Goal: Communication & Community: Answer question/provide support

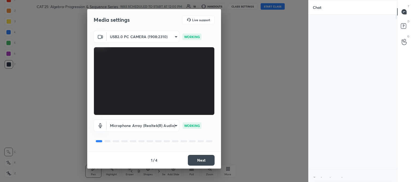
scroll to position [152, 87]
type textarea "x"
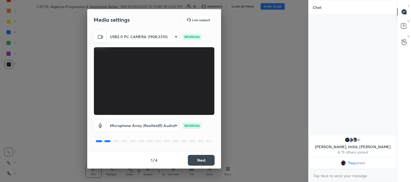
click at [204, 159] on button "Next" at bounding box center [201, 160] width 27 height 11
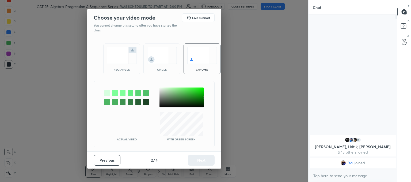
click at [165, 57] on img at bounding box center [162, 55] width 30 height 17
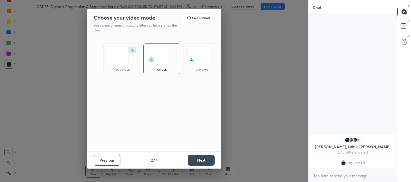
click at [205, 161] on button "Next" at bounding box center [201, 160] width 27 height 11
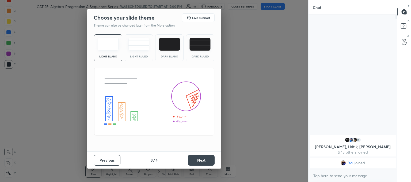
click at [138, 31] on div "Choose your slide theme Live support Theme can also be changed later from the M…" at bounding box center [154, 20] width 134 height 23
click at [137, 43] on img at bounding box center [138, 44] width 21 height 13
click at [203, 158] on button "Next" at bounding box center [201, 160] width 27 height 11
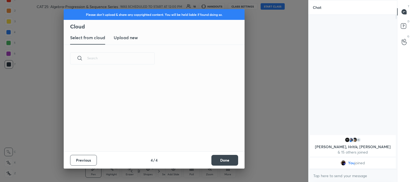
scroll to position [79, 172]
click at [126, 39] on h3 "Upload new" at bounding box center [126, 37] width 24 height 6
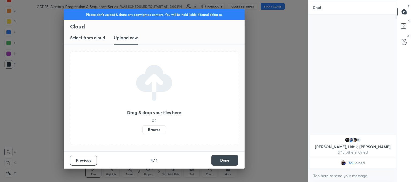
click at [151, 131] on label "Browse" at bounding box center [154, 129] width 24 height 9
click at [142, 131] on input "Browse" at bounding box center [142, 129] width 0 height 9
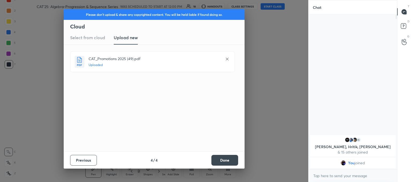
click at [222, 157] on button "Done" at bounding box center [225, 160] width 27 height 11
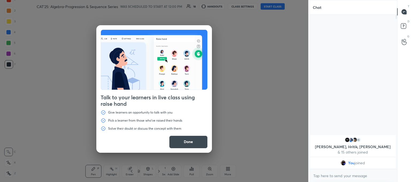
click at [195, 141] on button "Done" at bounding box center [188, 141] width 39 height 13
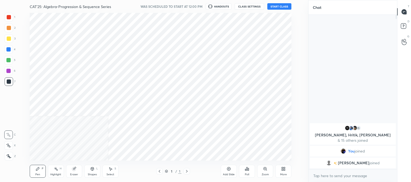
scroll to position [26635, 26495]
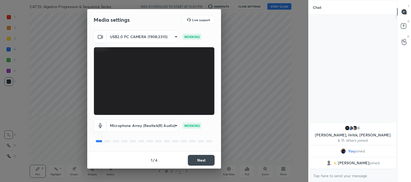
click at [207, 160] on button "Next" at bounding box center [201, 160] width 27 height 11
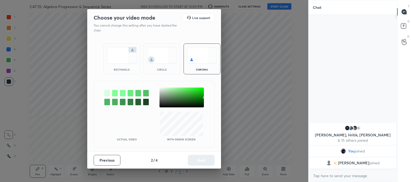
click at [161, 55] on img at bounding box center [162, 55] width 30 height 17
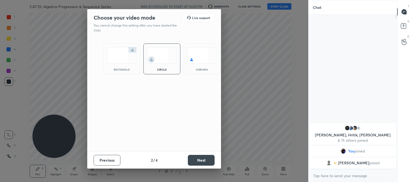
click at [196, 160] on button "Next" at bounding box center [201, 160] width 27 height 11
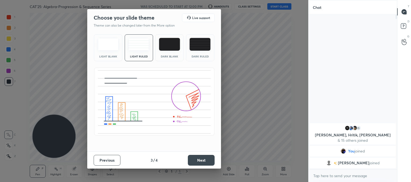
click at [201, 160] on button "Next" at bounding box center [201, 160] width 27 height 11
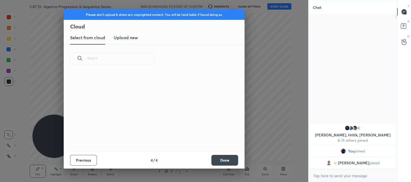
scroll to position [79, 172]
click at [130, 42] on new "Upload new" at bounding box center [126, 37] width 24 height 13
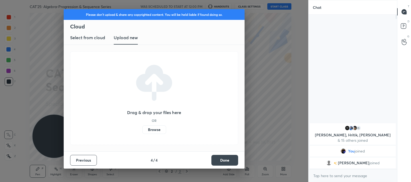
click at [155, 133] on div "Drag & drop your files here OR Browse" at bounding box center [154, 97] width 168 height 93
click at [155, 129] on label "Browse" at bounding box center [154, 129] width 24 height 9
click at [142, 129] on input "Browse" at bounding box center [142, 129] width 0 height 9
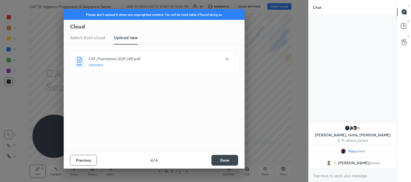
click at [229, 161] on button "Done" at bounding box center [225, 160] width 27 height 11
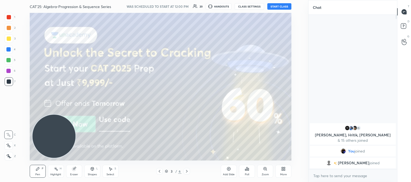
click at [161, 170] on icon at bounding box center [159, 171] width 4 height 4
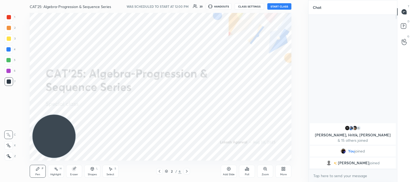
click at [281, 6] on button "START CLASS" at bounding box center [280, 6] width 24 height 6
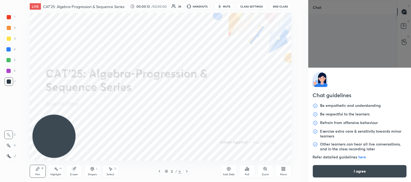
click at [325, 176] on body "1 2 3 4 5 6 7 C X Z C X Z E E Erase all H H LIVE CAT'25: Algebra-Progression & …" at bounding box center [205, 91] width 411 height 182
click at [350, 171] on button "I agree" at bounding box center [360, 170] width 94 height 13
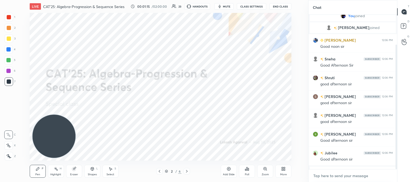
scroll to position [37, 0]
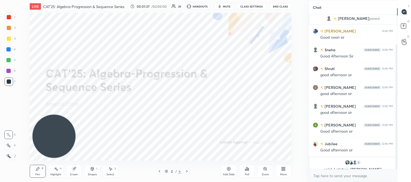
click at [189, 172] on icon at bounding box center [187, 171] width 4 height 4
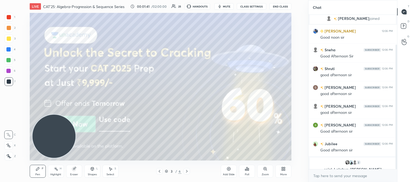
drag, startPoint x: 8, startPoint y: 37, endPoint x: 27, endPoint y: 47, distance: 21.0
click at [8, 37] on div at bounding box center [9, 38] width 4 height 4
click at [186, 170] on icon at bounding box center [187, 171] width 4 height 4
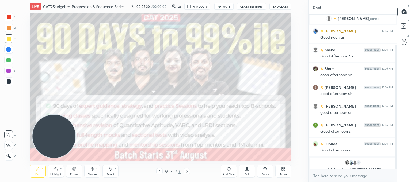
click at [8, 81] on div at bounding box center [9, 81] width 4 height 4
click at [9, 154] on icon at bounding box center [8, 156] width 5 height 4
click at [11, 39] on div at bounding box center [9, 38] width 4 height 4
click at [6, 79] on div at bounding box center [9, 81] width 9 height 9
click at [187, 170] on icon at bounding box center [187, 171] width 4 height 4
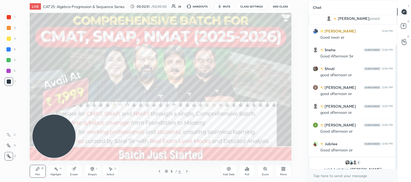
click at [7, 40] on div at bounding box center [9, 38] width 4 height 4
click at [186, 173] on icon at bounding box center [187, 171] width 4 height 4
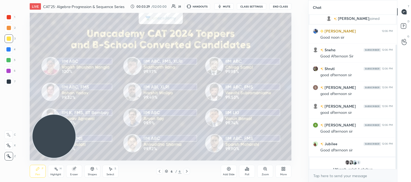
click at [287, 171] on div "More" at bounding box center [284, 170] width 16 height 13
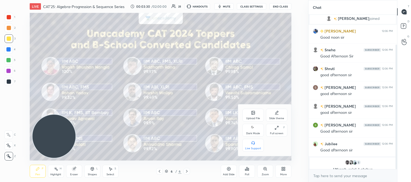
click at [255, 115] on div "Upload File" at bounding box center [253, 114] width 21 height 13
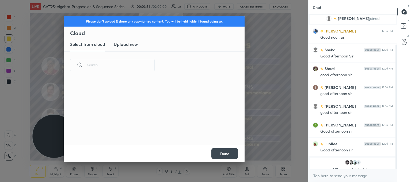
scroll to position [66, 172]
click at [127, 48] on new "Upload new" at bounding box center [126, 44] width 24 height 13
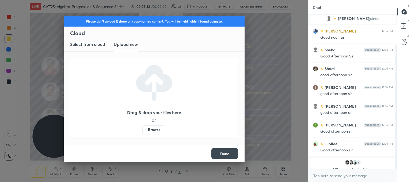
click at [154, 131] on label "Browse" at bounding box center [154, 129] width 24 height 9
click at [142, 131] on input "Browse" at bounding box center [142, 129] width 0 height 9
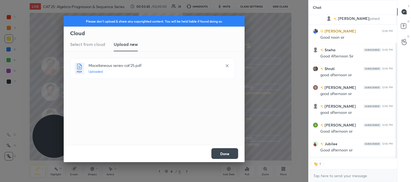
click at [228, 157] on button "Done" at bounding box center [225, 153] width 27 height 11
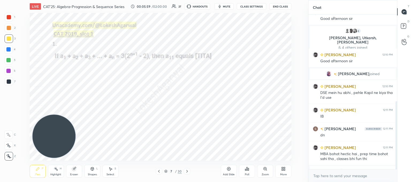
scroll to position [196, 0]
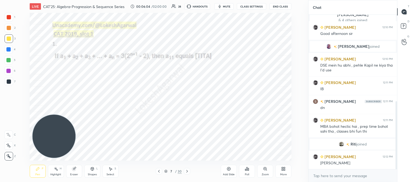
click at [7, 80] on div at bounding box center [9, 81] width 4 height 4
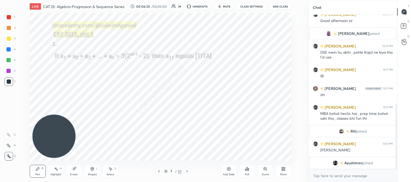
click at [109, 169] on icon at bounding box center [110, 168] width 4 height 4
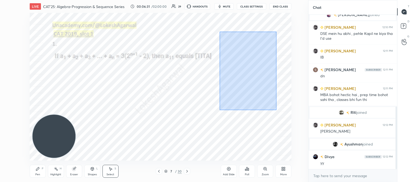
drag, startPoint x: 242, startPoint y: 63, endPoint x: 220, endPoint y: 32, distance: 39.0
click at [220, 32] on div "0 ° Undo Copy Duplicate Duplicate to new slide Delete" at bounding box center [161, 86] width 262 height 147
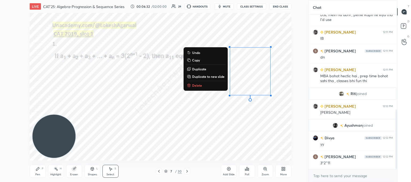
click at [192, 84] on p "Delete" at bounding box center [197, 85] width 10 height 4
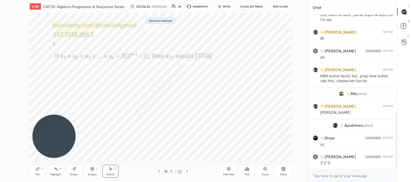
scroll to position [265, 0]
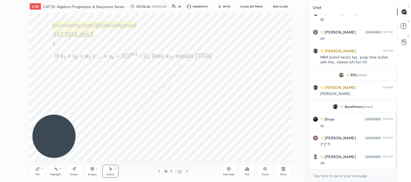
click at [36, 172] on div "Pen P" at bounding box center [38, 170] width 16 height 13
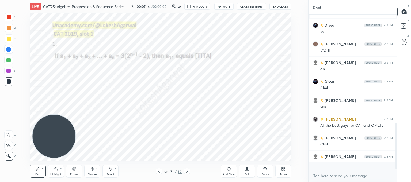
scroll to position [152, 87]
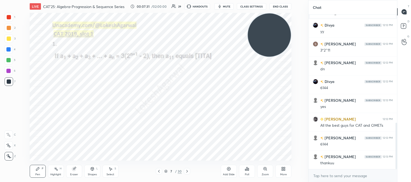
drag, startPoint x: 85, startPoint y: 124, endPoint x: 261, endPoint y: 46, distance: 193.0
click at [290, 4] on div "LIVE CAT'25: Algebra-Progression & Sequence Series 00:07:31 / 02:00:00 29 HANDO…" at bounding box center [160, 91] width 287 height 182
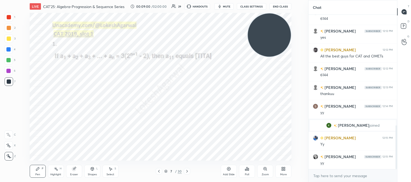
scroll to position [407, 0]
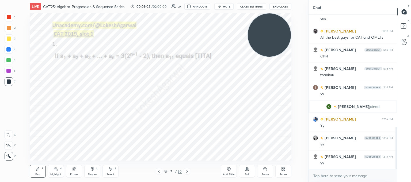
drag, startPoint x: 227, startPoint y: 170, endPoint x: 225, endPoint y: 167, distance: 3.2
click at [227, 168] on icon at bounding box center [229, 168] width 4 height 4
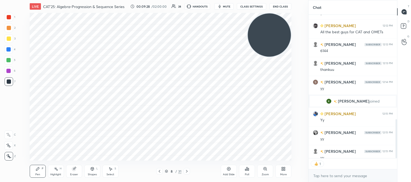
scroll to position [2, 2]
drag, startPoint x: 113, startPoint y: 173, endPoint x: 114, endPoint y: 169, distance: 3.7
click at [113, 173] on div "Select" at bounding box center [111, 174] width 8 height 3
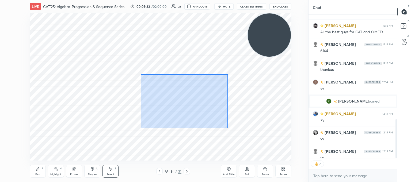
drag, startPoint x: 228, startPoint y: 128, endPoint x: 141, endPoint y: 74, distance: 102.7
click at [141, 74] on div "0 ° Undo Copy Duplicate Duplicate to new slide Delete" at bounding box center [161, 86] width 262 height 147
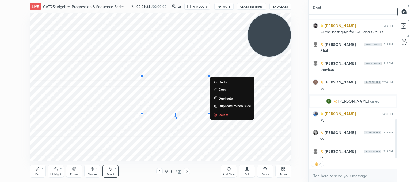
click at [221, 112] on button "Delete" at bounding box center [232, 114] width 40 height 6
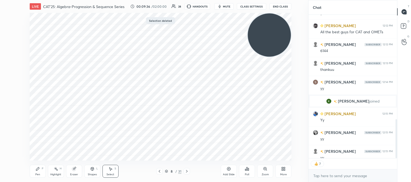
click at [74, 168] on icon at bounding box center [73, 168] width 3 height 3
drag, startPoint x: 7, startPoint y: 117, endPoint x: 29, endPoint y: 97, distance: 30.0
click at [7, 116] on icon at bounding box center [8, 117] width 5 height 5
click at [39, 167] on icon at bounding box center [38, 168] width 4 height 4
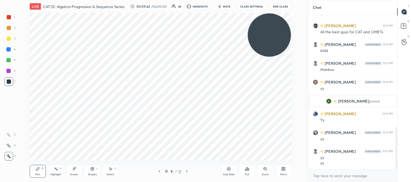
click at [159, 170] on icon at bounding box center [159, 171] width 4 height 4
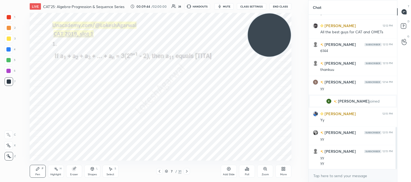
click at [187, 171] on icon at bounding box center [187, 171] width 4 height 4
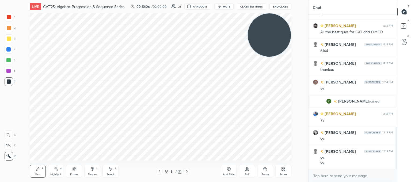
drag, startPoint x: 158, startPoint y: 172, endPoint x: 164, endPoint y: 164, distance: 9.8
click at [159, 172] on icon at bounding box center [159, 171] width 4 height 4
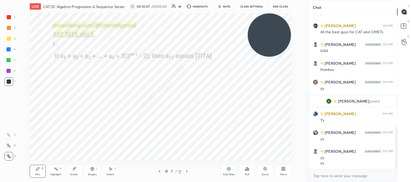
click at [189, 172] on icon at bounding box center [187, 171] width 4 height 4
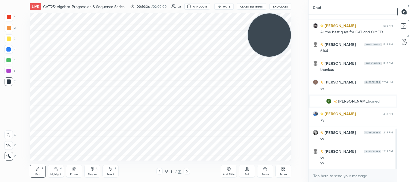
scroll to position [431, 0]
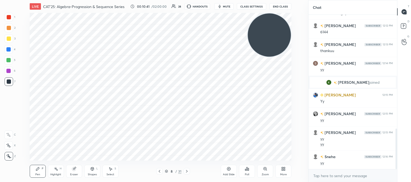
drag, startPoint x: 69, startPoint y: 171, endPoint x: 106, endPoint y: 163, distance: 38.0
click at [69, 171] on div "Eraser" at bounding box center [74, 170] width 16 height 13
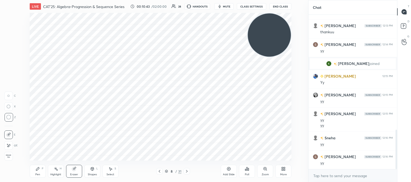
drag, startPoint x: 36, startPoint y: 170, endPoint x: 46, endPoint y: 163, distance: 11.4
click at [37, 169] on icon at bounding box center [37, 168] width 3 height 3
click at [283, 152] on div "LIVE CAT'25: Algebra-Progression & Sequence Series 00:10:49 / 02:00:00 28 HANDO…" at bounding box center [160, 91] width 287 height 182
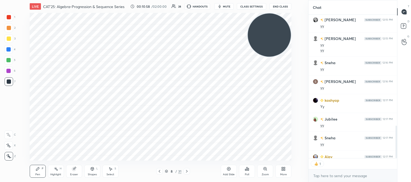
scroll to position [2, 2]
drag, startPoint x: 161, startPoint y: 172, endPoint x: 158, endPoint y: 167, distance: 5.1
click at [160, 172] on icon at bounding box center [159, 171] width 4 height 4
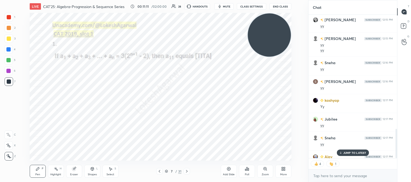
scroll to position [559, 0]
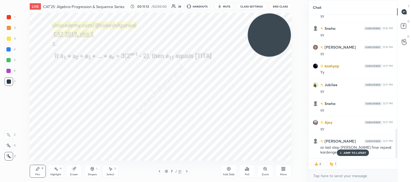
click at [345, 155] on div "JUMP TO LATEST" at bounding box center [353, 152] width 32 height 6
click at [191, 172] on div "7 / 31" at bounding box center [173, 171] width 96 height 6
click at [189, 171] on div at bounding box center [187, 171] width 6 height 6
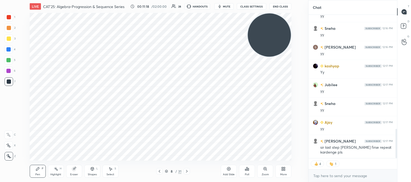
type textarea "x"
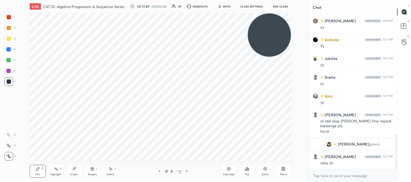
scroll to position [538, 0]
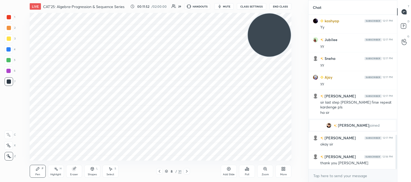
click at [184, 174] on div at bounding box center [187, 171] width 6 height 6
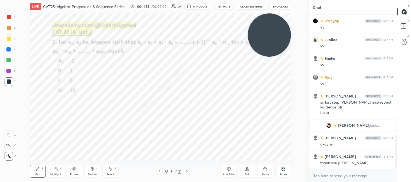
drag, startPoint x: 283, startPoint y: 21, endPoint x: 273, endPoint y: 29, distance: 12.7
click at [280, 24] on video at bounding box center [269, 34] width 43 height 43
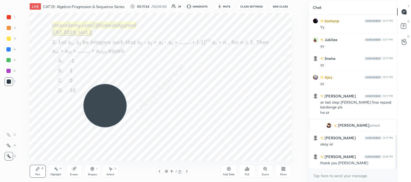
drag, startPoint x: 273, startPoint y: 29, endPoint x: 11, endPoint y: 142, distance: 285.7
click at [11, 142] on div "1 2 3 4 5 6 7 C X Z C X Z E E Erase all H H LIVE CAT'25: Algebra-Progression & …" at bounding box center [152, 91] width 304 height 182
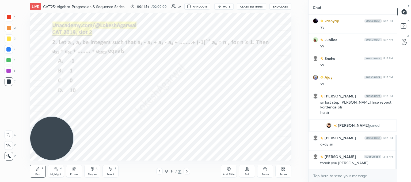
click at [188, 172] on icon at bounding box center [187, 171] width 4 height 4
drag, startPoint x: 230, startPoint y: 6, endPoint x: 219, endPoint y: 1, distance: 12.0
click at [230, 6] on span "mute" at bounding box center [226, 7] width 7 height 4
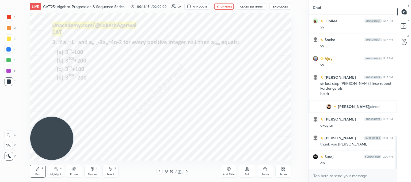
click at [226, 8] on button "unmute" at bounding box center [224, 6] width 19 height 6
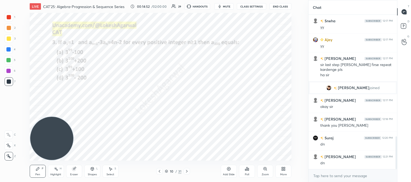
click at [247, 168] on icon at bounding box center [247, 168] width 1 height 3
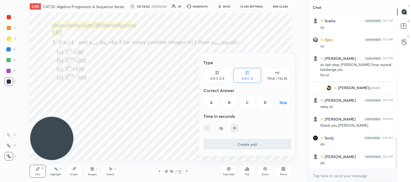
scroll to position [588, 0]
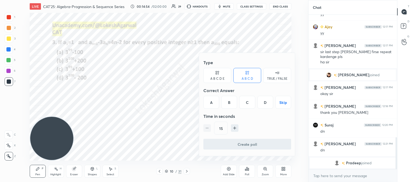
click at [235, 132] on div "15" at bounding box center [248, 127] width 88 height 13
click at [234, 126] on icon "button" at bounding box center [234, 127] width 5 height 5
type input "30"
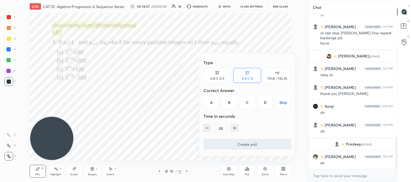
click at [266, 107] on div "D" at bounding box center [266, 102] width 16 height 13
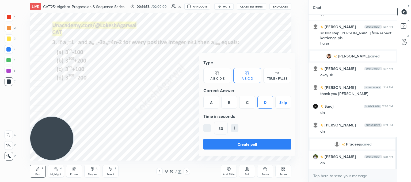
click at [259, 141] on button "Create poll" at bounding box center [248, 143] width 88 height 11
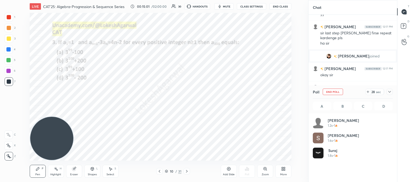
scroll to position [63, 78]
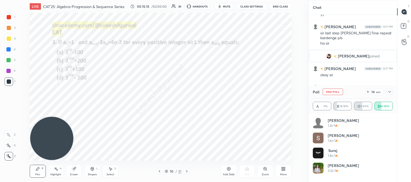
click at [365, 91] on div "Poll End Poll 14 sec" at bounding box center [353, 91] width 80 height 13
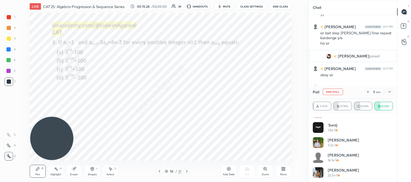
scroll to position [26, 0]
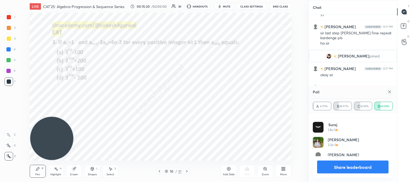
click at [388, 91] on icon at bounding box center [390, 91] width 4 height 4
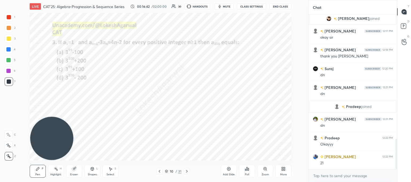
scroll to position [647, 0]
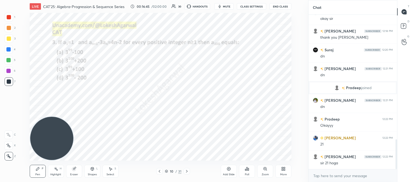
click at [74, 172] on div "Eraser" at bounding box center [74, 170] width 16 height 13
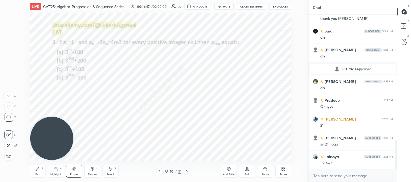
drag, startPoint x: 32, startPoint y: 172, endPoint x: 79, endPoint y: 162, distance: 48.6
click at [33, 172] on div "Pen P" at bounding box center [38, 170] width 16 height 13
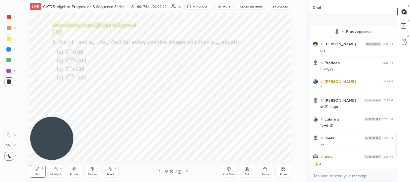
scroll to position [733, 0]
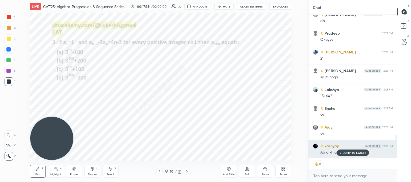
click at [347, 154] on p "JUMP TO LATEST" at bounding box center [355, 152] width 23 height 3
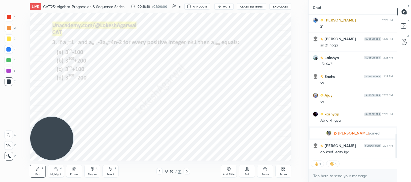
scroll to position [711, 0]
drag, startPoint x: 113, startPoint y: 171, endPoint x: 116, endPoint y: 161, distance: 10.3
click at [113, 170] on div "Select S" at bounding box center [111, 170] width 16 height 13
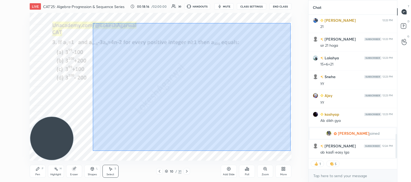
scroll to position [152, 87]
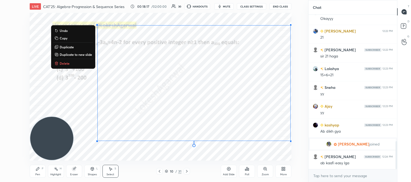
drag, startPoint x: 95, startPoint y: 24, endPoint x: 288, endPoint y: 148, distance: 230.4
click at [291, 150] on div "0 ° Undo Copy Duplicate Duplicate to new slide Delete" at bounding box center [161, 86] width 262 height 147
click at [60, 39] on p "Copy" at bounding box center [64, 38] width 8 height 4
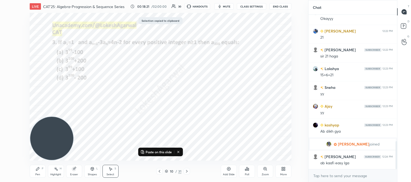
click at [231, 172] on div "Add Slide" at bounding box center [229, 170] width 16 height 13
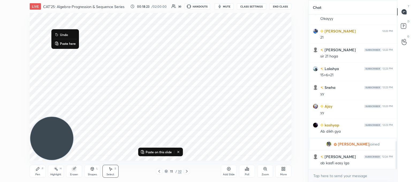
click at [65, 43] on p "Paste here" at bounding box center [68, 43] width 16 height 4
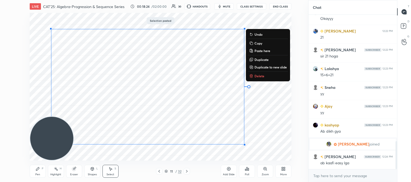
click at [276, 128] on div "0 ° Undo Copy Paste here Duplicate Duplicate to new slide Delete" at bounding box center [161, 86] width 262 height 147
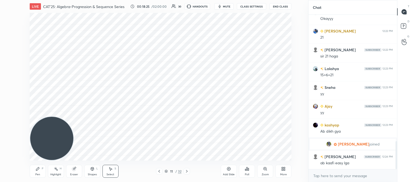
click at [159, 169] on icon at bounding box center [159, 171] width 4 height 4
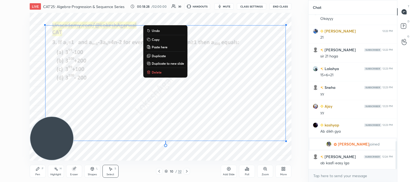
drag, startPoint x: 49, startPoint y: 24, endPoint x: 279, endPoint y: 157, distance: 264.8
click at [279, 157] on div "LIVE CAT'25: Algebra-Progression & Sequence Series 00:18:28 / 02:00:00 30 HANDO…" at bounding box center [160, 91] width 287 height 182
click at [150, 73] on icon at bounding box center [148, 72] width 4 height 4
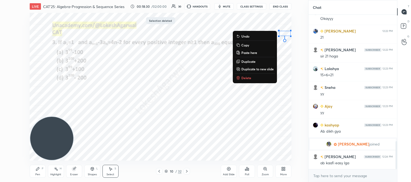
drag, startPoint x: 265, startPoint y: 21, endPoint x: 299, endPoint y: 46, distance: 42.2
click at [299, 46] on div "0 ° Undo Copy Paste here Duplicate Duplicate to new slide Delete Selection dele…" at bounding box center [160, 86] width 287 height 147
click at [243, 77] on p "Delete" at bounding box center [247, 78] width 10 height 4
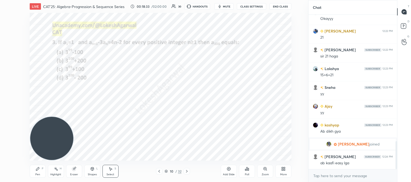
click at [38, 173] on div "Pen" at bounding box center [37, 174] width 5 height 3
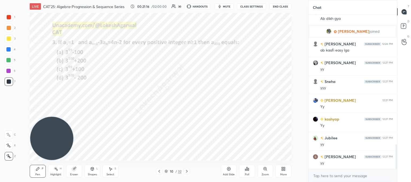
scroll to position [832, 0]
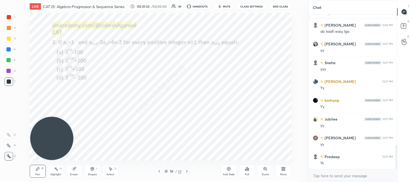
click at [186, 169] on icon at bounding box center [187, 171] width 4 height 4
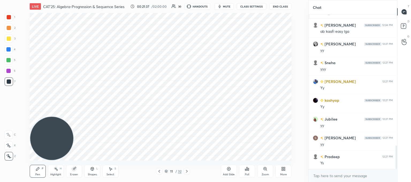
scroll to position [851, 0]
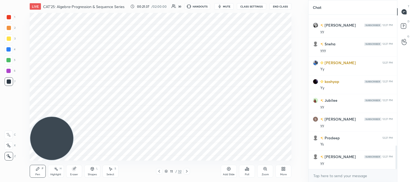
click at [160, 171] on icon at bounding box center [159, 171] width 4 height 4
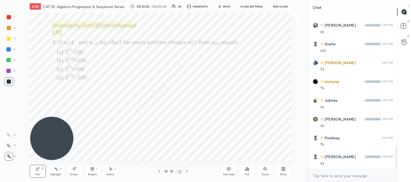
click at [157, 171] on div at bounding box center [159, 171] width 6 height 6
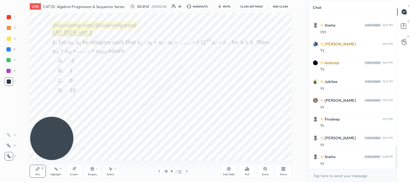
click at [157, 171] on div at bounding box center [159, 171] width 6 height 6
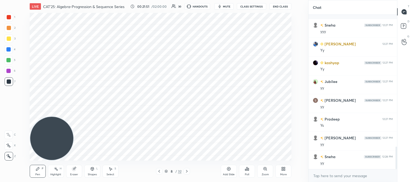
scroll to position [907, 0]
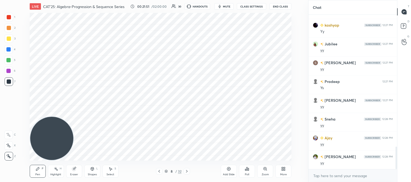
click at [157, 171] on div at bounding box center [159, 171] width 6 height 6
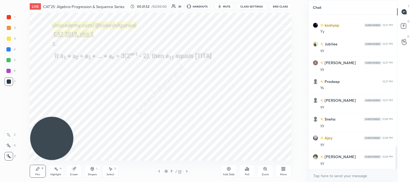
click at [187, 171] on icon at bounding box center [187, 171] width 2 height 3
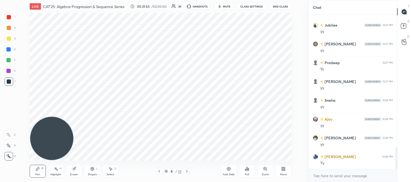
click at [187, 171] on icon at bounding box center [187, 171] width 2 height 3
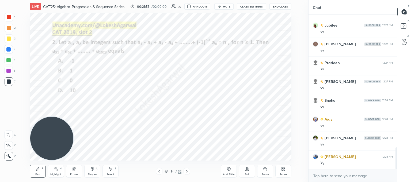
scroll to position [944, 0]
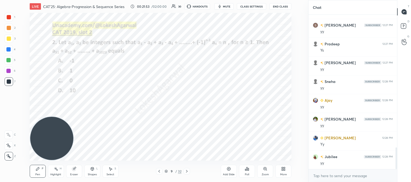
click at [187, 171] on icon at bounding box center [187, 171] width 2 height 3
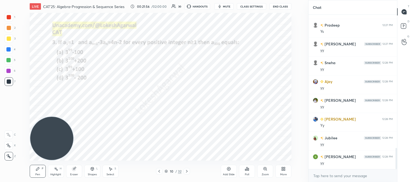
scroll to position [982, 0]
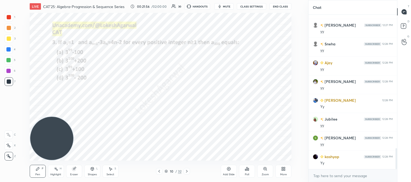
click at [187, 171] on icon at bounding box center [187, 171] width 4 height 4
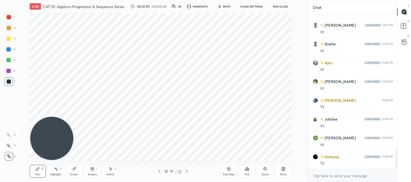
click at [188, 172] on icon at bounding box center [187, 171] width 4 height 4
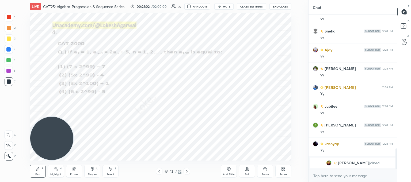
scroll to position [929, 0]
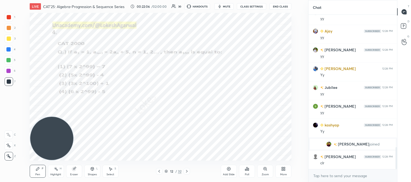
click at [185, 169] on icon at bounding box center [187, 171] width 4 height 4
click at [228, 171] on div "Add Slide" at bounding box center [229, 170] width 16 height 13
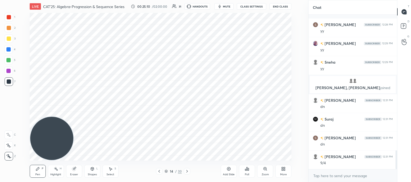
scroll to position [1104, 0]
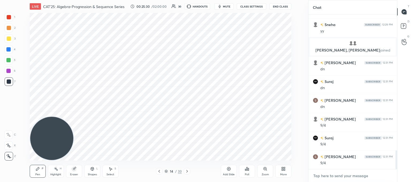
click at [333, 174] on textarea at bounding box center [353, 175] width 80 height 9
drag, startPoint x: 73, startPoint y: 169, endPoint x: 74, endPoint y: 165, distance: 4.4
click at [74, 167] on g at bounding box center [74, 169] width 4 height 4
click at [40, 170] on div "Pen P" at bounding box center [38, 170] width 16 height 13
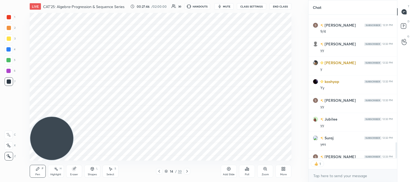
scroll to position [2, 2]
drag, startPoint x: 230, startPoint y: 170, endPoint x: 227, endPoint y: 161, distance: 9.3
click at [230, 169] on icon at bounding box center [228, 168] width 3 height 3
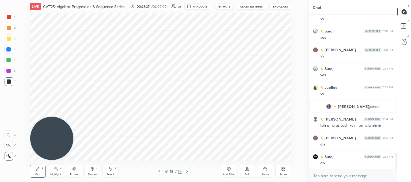
scroll to position [1281, 0]
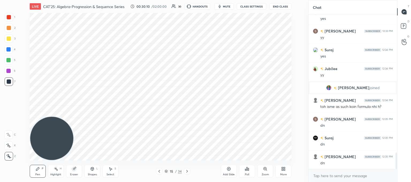
drag, startPoint x: 77, startPoint y: 171, endPoint x: 87, endPoint y: 165, distance: 11.3
click at [78, 171] on div "Eraser" at bounding box center [74, 170] width 16 height 13
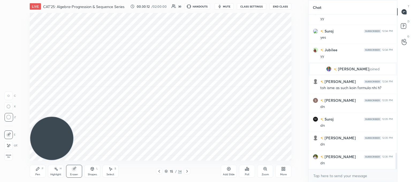
drag, startPoint x: 38, startPoint y: 170, endPoint x: 50, endPoint y: 165, distance: 12.6
click at [40, 170] on icon at bounding box center [38, 168] width 4 height 4
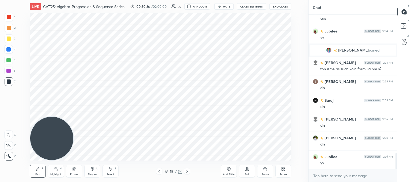
click at [73, 170] on icon at bounding box center [74, 168] width 4 height 4
click at [40, 170] on div "Pen P" at bounding box center [38, 170] width 16 height 13
click at [250, 172] on div "Poll" at bounding box center [247, 170] width 16 height 13
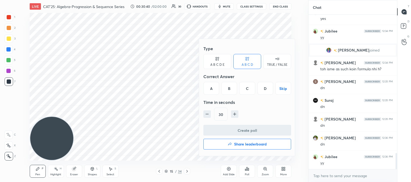
click at [264, 86] on div "D" at bounding box center [266, 88] width 16 height 13
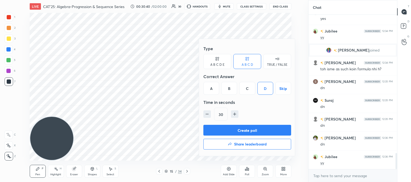
click at [235, 126] on button "Create poll" at bounding box center [248, 130] width 88 height 11
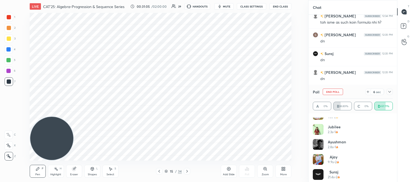
scroll to position [101, 0]
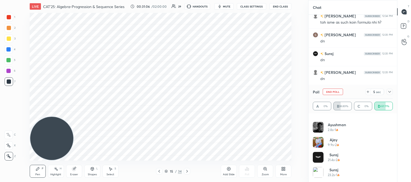
click at [389, 91] on icon at bounding box center [390, 92] width 3 height 2
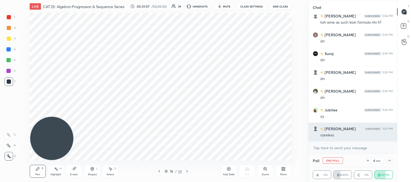
scroll to position [0, 0]
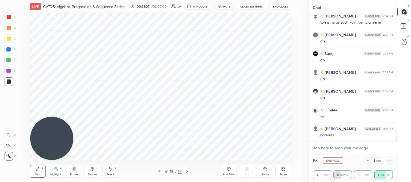
click at [332, 146] on textarea at bounding box center [353, 147] width 80 height 9
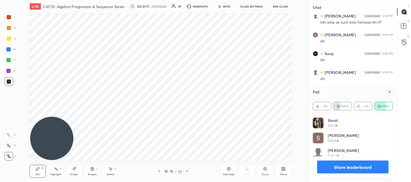
scroll to position [61, 78]
click at [389, 91] on icon at bounding box center [390, 91] width 4 height 4
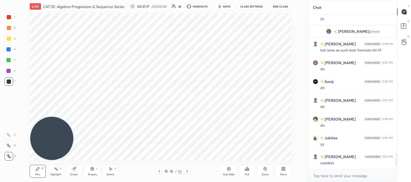
click at [110, 170] on icon at bounding box center [110, 168] width 4 height 4
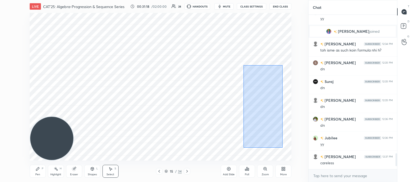
drag, startPoint x: 283, startPoint y: 147, endPoint x: 249, endPoint y: 65, distance: 88.5
click at [244, 63] on div "0 ° Undo Copy Paste here Duplicate Duplicate to new slide Delete" at bounding box center [161, 86] width 262 height 147
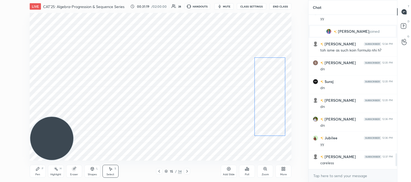
drag, startPoint x: 269, startPoint y: 100, endPoint x: 272, endPoint y: 98, distance: 3.8
click at [273, 95] on div "0 ° Undo Copy Paste here Duplicate Duplicate to new slide Delete" at bounding box center [161, 86] width 262 height 147
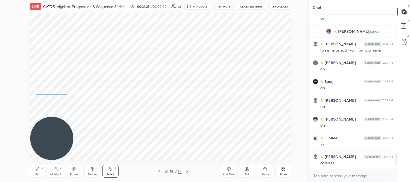
drag, startPoint x: 225, startPoint y: 103, endPoint x: 56, endPoint y: 60, distance: 174.0
click at [56, 60] on div "0 ° Undo Copy Paste here Duplicate Duplicate to new slide Delete" at bounding box center [161, 86] width 262 height 147
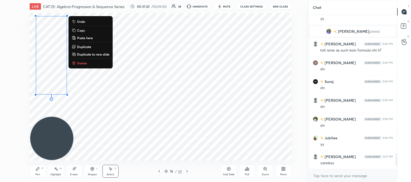
click at [296, 133] on div "0 ° Undo Copy Paste here Duplicate Duplicate to new slide Delete Setting up you…" at bounding box center [160, 86] width 287 height 147
click at [283, 135] on div "0 ° Undo Copy Paste here Duplicate Duplicate to new slide Delete" at bounding box center [161, 86] width 262 height 147
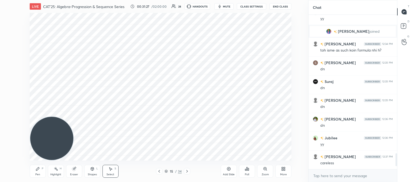
click at [37, 171] on div "Pen P" at bounding box center [38, 170] width 16 height 13
click at [77, 169] on div "Eraser" at bounding box center [74, 170] width 16 height 13
click at [42, 171] on div "Pen P" at bounding box center [38, 170] width 16 height 13
click at [159, 171] on icon at bounding box center [159, 171] width 4 height 4
click at [160, 171] on icon at bounding box center [159, 171] width 4 height 4
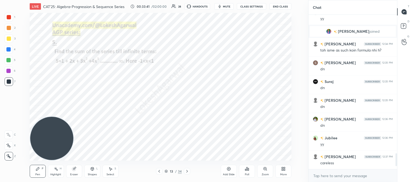
scroll to position [1356, 0]
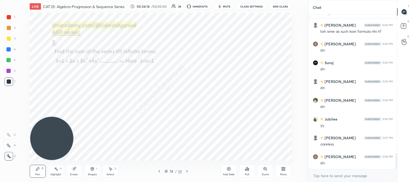
drag, startPoint x: 114, startPoint y: 172, endPoint x: 122, endPoint y: 161, distance: 13.7
click at [114, 170] on div "Select S" at bounding box center [111, 170] width 16 height 13
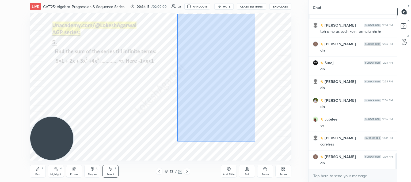
drag, startPoint x: 255, startPoint y: 141, endPoint x: 178, endPoint y: 5, distance: 156.5
click at [178, 5] on div "LIVE CAT'25: Algebra-Progression & Sequence Series 00:34:15 / 02:00:00 28 HANDO…" at bounding box center [160, 91] width 287 height 182
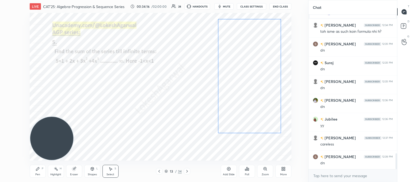
drag, startPoint x: 215, startPoint y: 53, endPoint x: 189, endPoint y: 82, distance: 38.3
click at [241, 51] on div "0 ° Undo Copy Paste here Duplicate Duplicate to new slide Delete" at bounding box center [161, 86] width 262 height 147
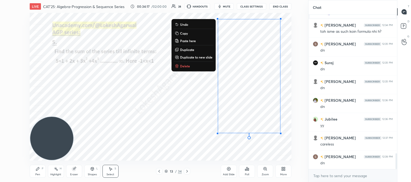
click at [163, 108] on div "0 ° Undo Copy Paste here Duplicate Duplicate to new slide Delete" at bounding box center [161, 86] width 262 height 147
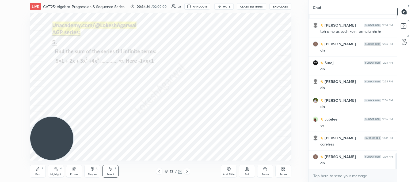
click at [248, 171] on div "Poll" at bounding box center [247, 170] width 16 height 13
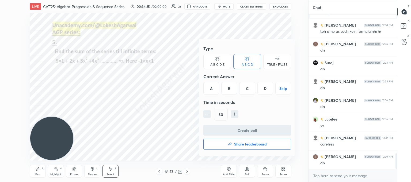
scroll to position [1375, 0]
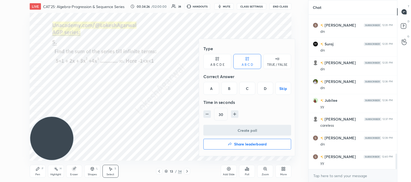
click at [264, 88] on div "D" at bounding box center [266, 88] width 16 height 13
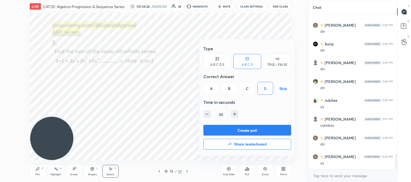
scroll to position [1394, 0]
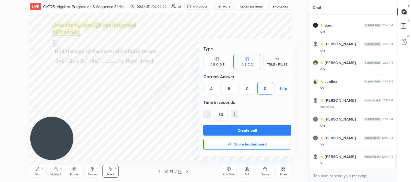
click at [245, 131] on button "Create poll" at bounding box center [248, 130] width 88 height 11
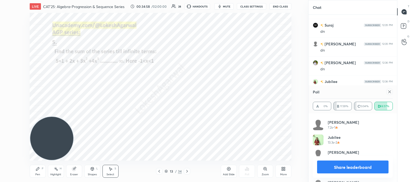
scroll to position [176, 0]
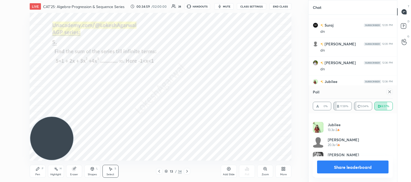
drag, startPoint x: 390, startPoint y: 92, endPoint x: 185, endPoint y: 102, distance: 204.8
click at [389, 92] on icon at bounding box center [390, 91] width 4 height 4
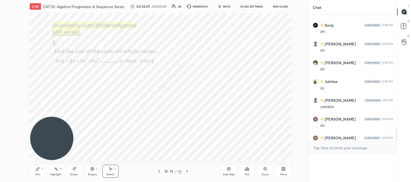
scroll to position [2, 2]
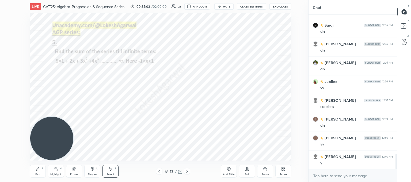
drag, startPoint x: 47, startPoint y: 77, endPoint x: 44, endPoint y: 107, distance: 30.1
click at [47, 77] on div "0 ° Undo Copy Paste here Duplicate Duplicate to new slide Delete" at bounding box center [161, 86] width 262 height 147
click at [39, 171] on div "Pen P" at bounding box center [38, 170] width 16 height 13
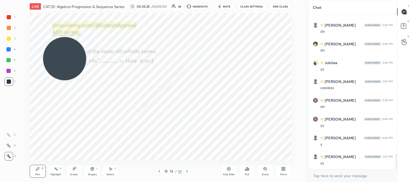
drag, startPoint x: 62, startPoint y: 122, endPoint x: 84, endPoint y: 35, distance: 89.9
click at [76, 37] on video at bounding box center [64, 58] width 43 height 43
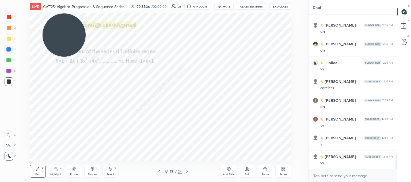
scroll to position [1431, 0]
drag, startPoint x: 58, startPoint y: 37, endPoint x: 56, endPoint y: 140, distance: 103.1
click at [51, 57] on video at bounding box center [64, 34] width 43 height 43
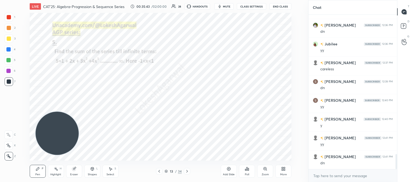
drag, startPoint x: 227, startPoint y: 172, endPoint x: 221, endPoint y: 164, distance: 10.5
click at [227, 172] on div "Add Slide" at bounding box center [229, 170] width 16 height 13
drag, startPoint x: 159, startPoint y: 170, endPoint x: 162, endPoint y: 161, distance: 9.9
click at [159, 170] on icon at bounding box center [159, 171] width 4 height 4
drag, startPoint x: 115, startPoint y: 173, endPoint x: 129, endPoint y: 167, distance: 15.2
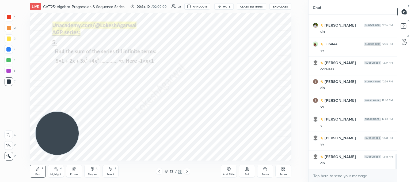
click at [115, 173] on div "Select S" at bounding box center [111, 170] width 16 height 13
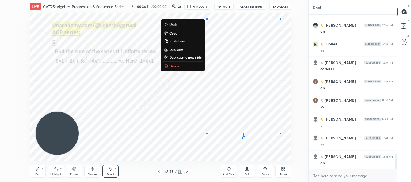
drag, startPoint x: 283, startPoint y: 138, endPoint x: 198, endPoint y: 36, distance: 132.7
click at [172, 0] on html "1 2 3 4 5 6 7 C X Z C X Z E E Erase all H H LIVE CAT'25: Algebra-Progression & …" at bounding box center [205, 0] width 411 height 0
click at [174, 65] on p "Delete" at bounding box center [175, 66] width 10 height 4
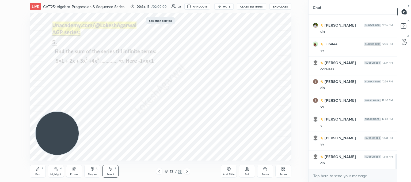
drag, startPoint x: 36, startPoint y: 171, endPoint x: 60, endPoint y: 146, distance: 34.1
click at [37, 170] on icon at bounding box center [38, 168] width 4 height 4
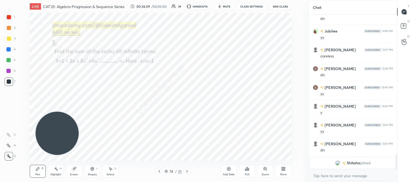
click at [185, 172] on icon at bounding box center [187, 171] width 4 height 4
click at [187, 171] on icon at bounding box center [187, 171] width 2 height 3
click at [160, 171] on icon at bounding box center [159, 171] width 4 height 4
click at [161, 172] on icon at bounding box center [159, 171] width 4 height 4
click at [186, 171] on icon at bounding box center [187, 171] width 4 height 4
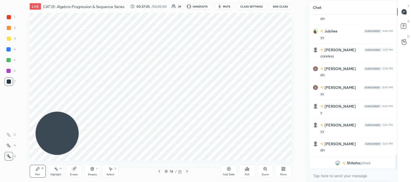
click at [187, 172] on icon at bounding box center [187, 171] width 4 height 4
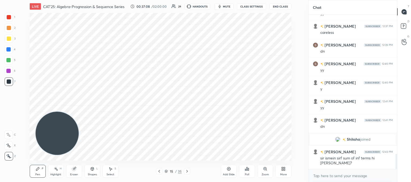
scroll to position [1410, 0]
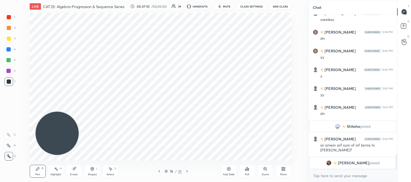
click at [159, 172] on icon at bounding box center [159, 171] width 4 height 4
click at [160, 172] on icon at bounding box center [159, 171] width 4 height 4
click at [187, 170] on icon at bounding box center [187, 171] width 4 height 4
click at [186, 170] on icon at bounding box center [187, 171] width 4 height 4
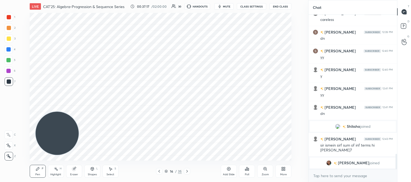
click at [186, 171] on icon at bounding box center [187, 171] width 4 height 4
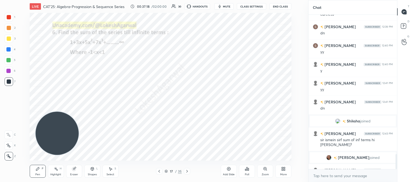
scroll to position [1424, 0]
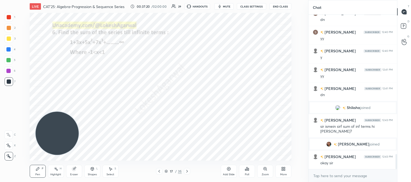
drag, startPoint x: 228, startPoint y: 171, endPoint x: 224, endPoint y: 166, distance: 6.8
click at [228, 171] on div "Add Slide" at bounding box center [229, 170] width 16 height 13
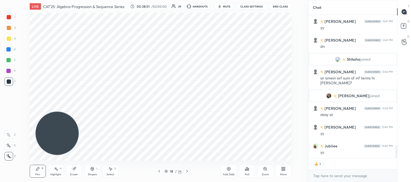
scroll to position [1491, 0]
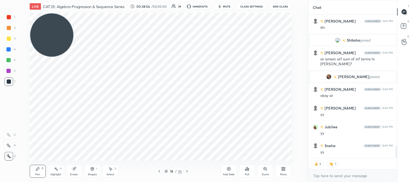
drag, startPoint x: 64, startPoint y: 126, endPoint x: 61, endPoint y: 20, distance: 105.8
click at [51, 15] on video at bounding box center [51, 34] width 43 height 43
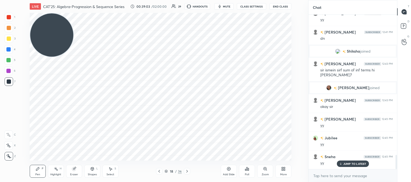
scroll to position [2, 2]
click at [265, 156] on div "LIVE CAT'25: Algebra-Progression & Sequence Series 00:39:31 / 02:00:00 29 HANDO…" at bounding box center [160, 91] width 287 height 182
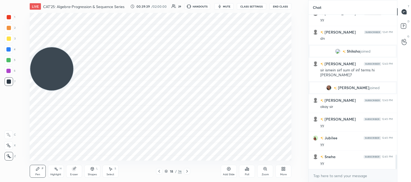
drag, startPoint x: 37, startPoint y: 60, endPoint x: 54, endPoint y: 168, distance: 110.0
click at [17, 0] on html "1 2 3 4 5 6 7 C X Z C X Z E E Erase all H H LIVE CAT'25: Algebra-Progression & …" at bounding box center [205, 0] width 411 height 0
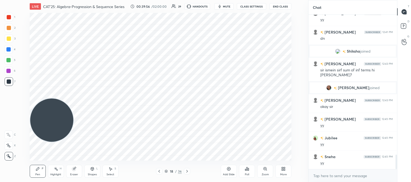
drag, startPoint x: 52, startPoint y: 117, endPoint x: 7, endPoint y: 15, distance: 111.0
click at [7, 13] on div "1 2 3 4 5 6 7 C X Z C X Z E E Erase all H H LIVE CAT'25: Algebra-Progression & …" at bounding box center [152, 91] width 304 height 182
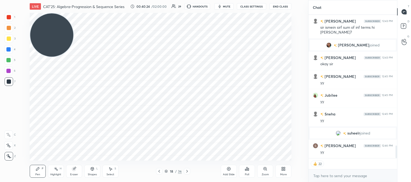
scroll to position [1515, 0]
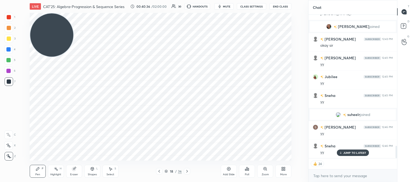
type textarea "x"
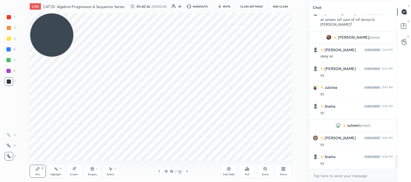
scroll to position [2, 2]
click at [188, 172] on icon at bounding box center [187, 171] width 4 height 4
drag, startPoint x: 54, startPoint y: 43, endPoint x: 22, endPoint y: 140, distance: 102.1
click at [22, 140] on div "Setting up your live class Poll for secs No correct answer Start poll" at bounding box center [160, 86] width 287 height 147
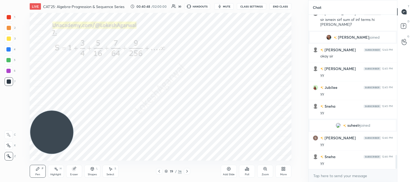
click at [186, 171] on icon at bounding box center [187, 171] width 4 height 4
click at [79, 166] on div "Eraser" at bounding box center [74, 170] width 16 height 13
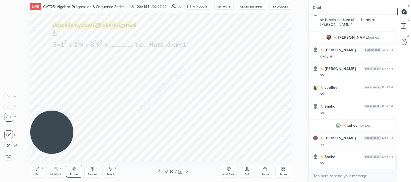
click at [41, 169] on div "Pen P" at bounding box center [38, 170] width 16 height 13
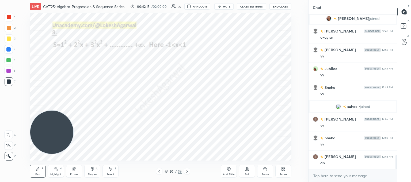
scroll to position [1542, 0]
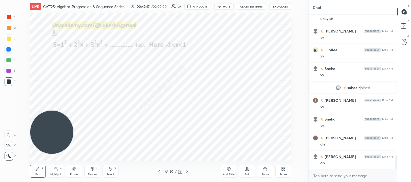
click at [250, 170] on div "Poll" at bounding box center [247, 170] width 16 height 13
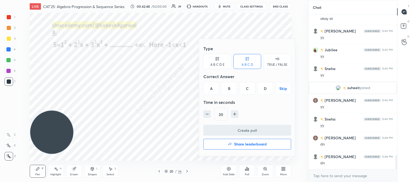
click at [252, 87] on div "C" at bounding box center [247, 88] width 16 height 13
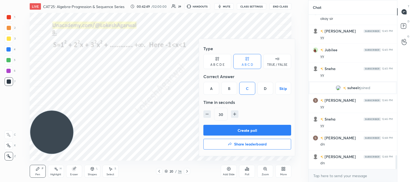
click at [235, 115] on icon "button" at bounding box center [234, 113] width 5 height 5
type input "45"
click at [232, 126] on button "Create poll" at bounding box center [248, 130] width 88 height 11
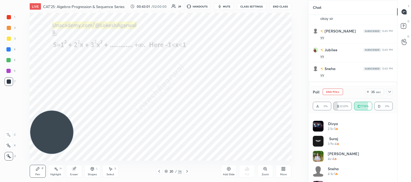
scroll to position [41, 0]
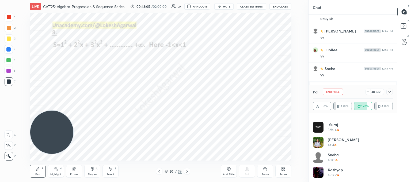
click at [111, 170] on icon at bounding box center [110, 168] width 4 height 4
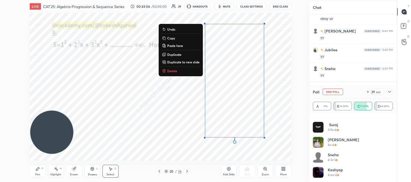
drag, startPoint x: 279, startPoint y: 144, endPoint x: 227, endPoint y: 47, distance: 110.0
click at [193, 3] on div "LIVE CAT'25: Algebra-Progression & Sequence Series 00:43:06 / 02:00:00 29 HANDO…" at bounding box center [160, 91] width 287 height 182
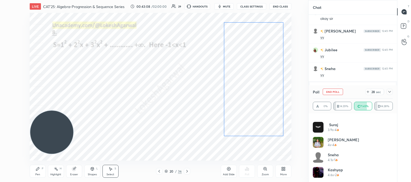
drag, startPoint x: 238, startPoint y: 67, endPoint x: 257, endPoint y: 66, distance: 19.1
click at [257, 66] on div "0 ° Undo Copy Paste here Duplicate Duplicate to new slide Delete" at bounding box center [161, 86] width 262 height 147
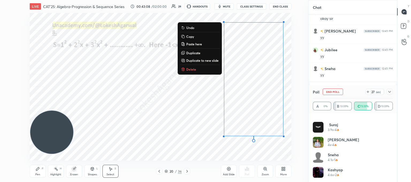
click at [196, 133] on div "0 ° Undo Copy Paste here Duplicate Duplicate to new slide Delete" at bounding box center [161, 86] width 262 height 147
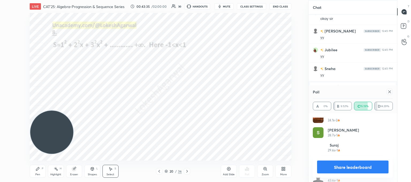
scroll to position [176, 0]
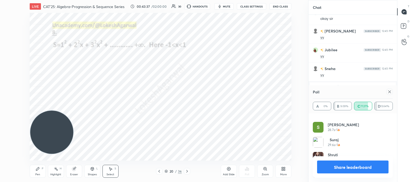
click at [389, 92] on icon at bounding box center [390, 91] width 3 height 3
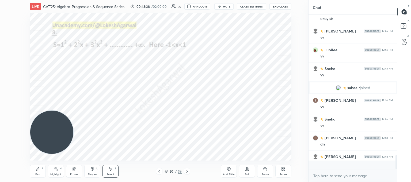
scroll to position [2, 2]
click at [40, 170] on icon at bounding box center [38, 168] width 4 height 4
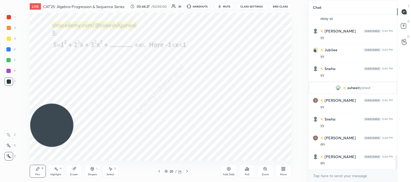
drag, startPoint x: 57, startPoint y: 114, endPoint x: 22, endPoint y: 17, distance: 102.4
click at [20, 14] on div "Setting up your live class Poll for secs No correct answer Start poll" at bounding box center [160, 86] width 287 height 147
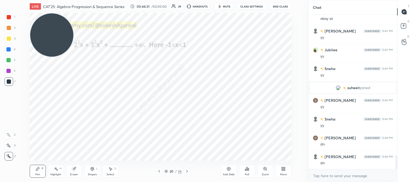
scroll to position [1560, 0]
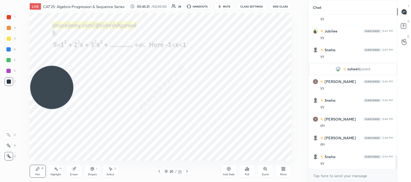
drag, startPoint x: 62, startPoint y: 37, endPoint x: 52, endPoint y: 125, distance: 88.9
click at [15, 166] on div "1 2 3 4 5 6 7 C X Z C X Z E E Erase all H H LIVE CAT'25: Algebra-Progression & …" at bounding box center [152, 91] width 304 height 182
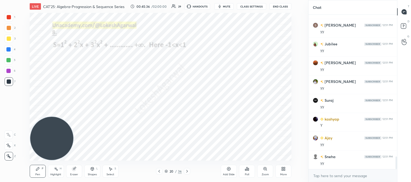
scroll to position [1748, 0]
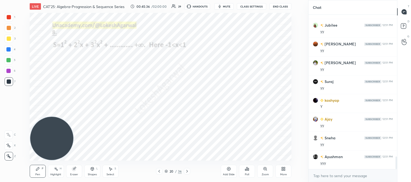
click at [189, 171] on div at bounding box center [187, 171] width 6 height 6
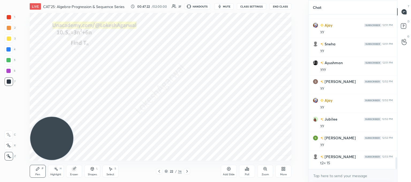
scroll to position [1860, 0]
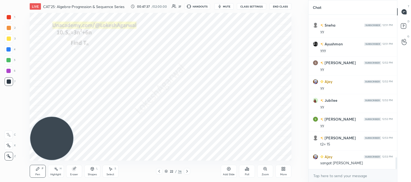
click at [232, 170] on div "Add Slide" at bounding box center [229, 170] width 16 height 13
click at [159, 171] on icon at bounding box center [159, 171] width 4 height 4
click at [188, 170] on icon at bounding box center [187, 171] width 4 height 4
click at [231, 171] on div "Add Slide" at bounding box center [229, 170] width 16 height 13
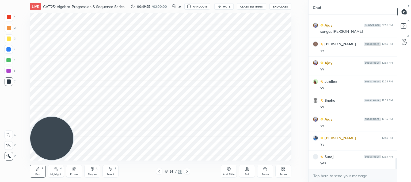
scroll to position [2010, 0]
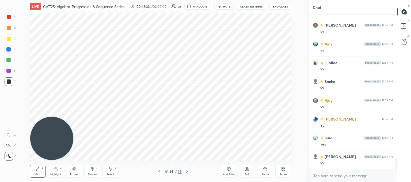
click at [66, 171] on div "Pen P Highlight H Eraser Shapes L Select S" at bounding box center [78, 170] width 96 height 13
drag, startPoint x: 73, startPoint y: 169, endPoint x: 80, endPoint y: 161, distance: 10.6
click at [74, 168] on icon at bounding box center [73, 168] width 3 height 3
drag, startPoint x: 229, startPoint y: 169, endPoint x: 197, endPoint y: 160, distance: 32.8
click at [228, 170] on icon at bounding box center [229, 168] width 4 height 4
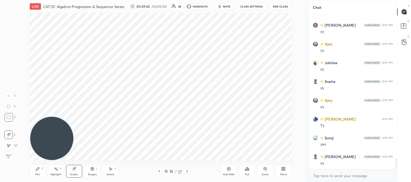
click at [36, 170] on icon at bounding box center [38, 168] width 4 height 4
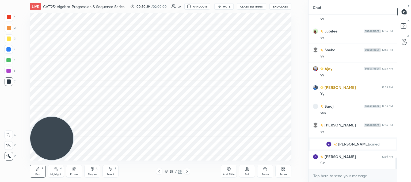
scroll to position [1899, 0]
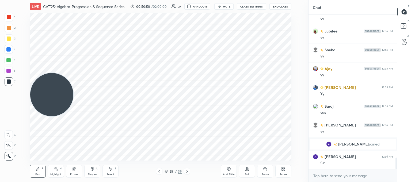
drag, startPoint x: 38, startPoint y: 90, endPoint x: 36, endPoint y: 62, distance: 27.4
click at [29, 40] on div "Setting up your live class Poll for secs No correct answer Start poll" at bounding box center [160, 86] width 287 height 147
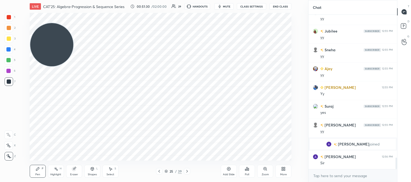
scroll to position [2, 2]
click at [161, 171] on icon at bounding box center [159, 171] width 4 height 4
drag, startPoint x: 111, startPoint y: 171, endPoint x: 122, endPoint y: 164, distance: 13.1
click at [111, 170] on div "Select S" at bounding box center [111, 170] width 16 height 13
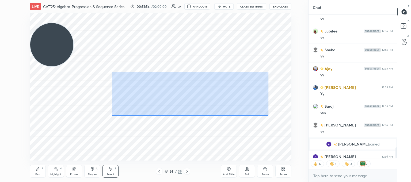
drag, startPoint x: 268, startPoint y: 115, endPoint x: 126, endPoint y: 82, distance: 145.8
click at [112, 72] on div "0 ° Undo Copy Paste here Duplicate Duplicate to new slide Delete" at bounding box center [161, 86] width 262 height 147
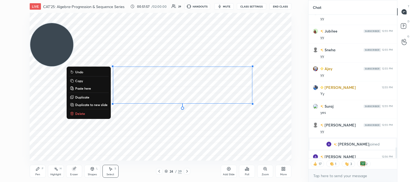
click at [79, 114] on p "Delete" at bounding box center [80, 113] width 10 height 4
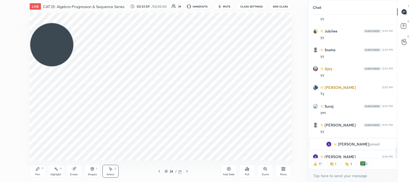
click at [41, 167] on div "Pen P" at bounding box center [38, 170] width 16 height 13
type textarea "x"
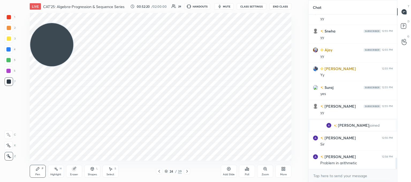
drag, startPoint x: 74, startPoint y: 168, endPoint x: 76, endPoint y: 166, distance: 3.8
click at [76, 166] on icon at bounding box center [74, 168] width 4 height 4
drag, startPoint x: 36, startPoint y: 170, endPoint x: 43, endPoint y: 162, distance: 11.0
click at [37, 170] on icon at bounding box center [38, 168] width 4 height 4
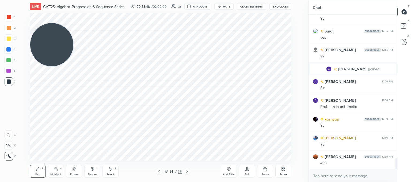
scroll to position [1987, 0]
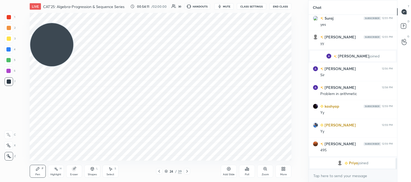
drag, startPoint x: 229, startPoint y: 168, endPoint x: 228, endPoint y: 164, distance: 4.4
click at [229, 168] on icon at bounding box center [229, 169] width 2 height 2
click at [78, 171] on div "Eraser" at bounding box center [74, 170] width 16 height 13
drag, startPoint x: 39, startPoint y: 175, endPoint x: 53, endPoint y: 162, distance: 18.8
click at [41, 174] on div "Pen P" at bounding box center [38, 170] width 16 height 13
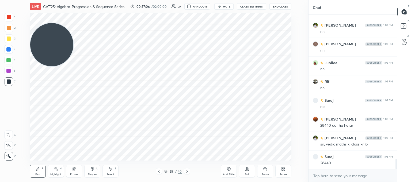
scroll to position [2180, 0]
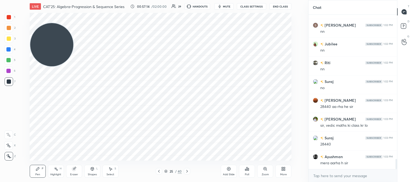
drag, startPoint x: 110, startPoint y: 171, endPoint x: 110, endPoint y: 166, distance: 5.4
click at [109, 171] on div "Select S" at bounding box center [111, 170] width 16 height 13
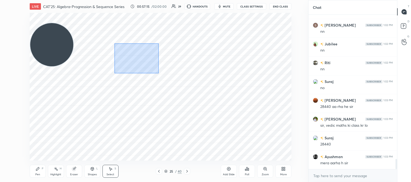
drag, startPoint x: 114, startPoint y: 43, endPoint x: 134, endPoint y: 68, distance: 32.5
click at [157, 71] on div "0 ° Undo Copy Paste here Duplicate Duplicate to new slide Delete" at bounding box center [161, 86] width 262 height 147
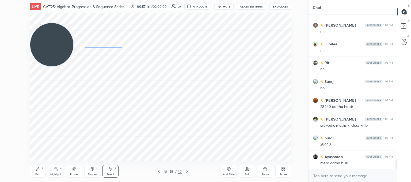
drag, startPoint x: 136, startPoint y: 58, endPoint x: 101, endPoint y: 55, distance: 35.2
click at [104, 57] on div "0 ° Undo Copy Paste here Duplicate Duplicate to new slide Delete" at bounding box center [161, 86] width 262 height 147
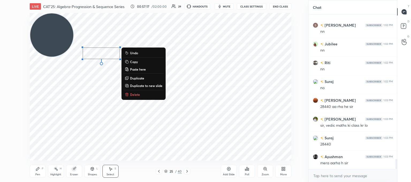
drag, startPoint x: 53, startPoint y: 23, endPoint x: 63, endPoint y: 16, distance: 12.3
click at [55, 12] on div "LIVE CAT'25: Algebra-Progression & Sequence Series 00:57:17 / 02:00:00 29 HANDO…" at bounding box center [160, 91] width 287 height 182
click at [193, 87] on div "0 ° Undo Copy Paste here Duplicate Duplicate to new slide Delete" at bounding box center [161, 86] width 262 height 147
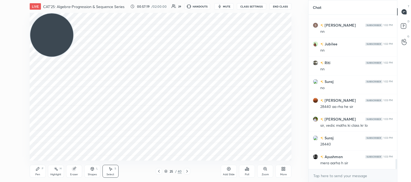
click at [38, 171] on div "Pen P" at bounding box center [38, 170] width 16 height 13
drag, startPoint x: 73, startPoint y: 169, endPoint x: 76, endPoint y: 164, distance: 5.8
click at [75, 166] on div "Eraser" at bounding box center [74, 170] width 16 height 13
click at [34, 168] on div "Pen P" at bounding box center [38, 170] width 16 height 13
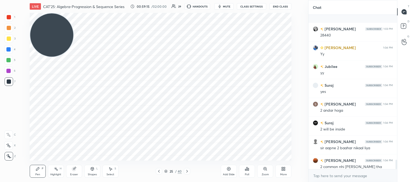
scroll to position [2354, 0]
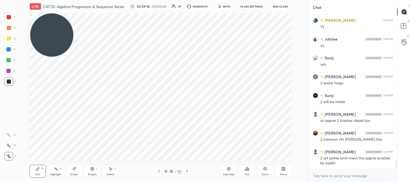
drag, startPoint x: 77, startPoint y: 168, endPoint x: 94, endPoint y: 163, distance: 17.9
click at [80, 169] on div "Eraser" at bounding box center [74, 170] width 16 height 13
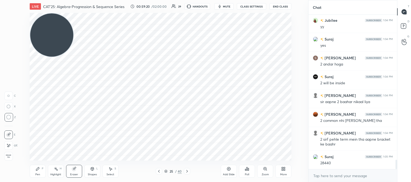
drag, startPoint x: 41, startPoint y: 172, endPoint x: 48, endPoint y: 170, distance: 7.8
click at [42, 172] on div "Pen P" at bounding box center [38, 170] width 16 height 13
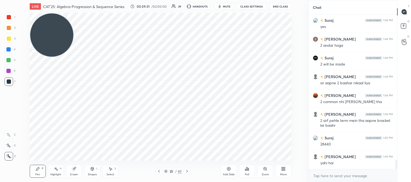
drag, startPoint x: 75, startPoint y: 169, endPoint x: 77, endPoint y: 163, distance: 6.0
click at [76, 165] on div "Eraser" at bounding box center [74, 170] width 16 height 13
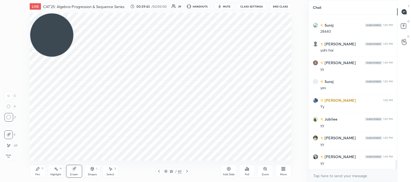
scroll to position [2522, 0]
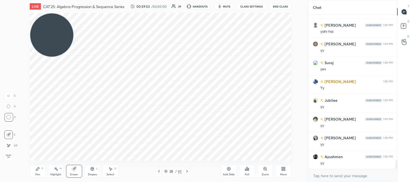
click at [187, 170] on icon at bounding box center [187, 171] width 4 height 4
click at [186, 172] on icon at bounding box center [187, 171] width 4 height 4
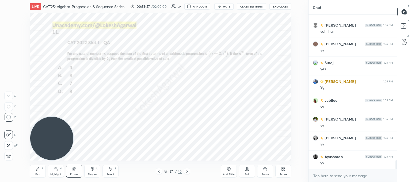
drag, startPoint x: 57, startPoint y: 46, endPoint x: 70, endPoint y: 122, distance: 77.2
click at [27, 158] on div "Setting up your live class Poll for secs No correct answer Start poll" at bounding box center [160, 86] width 287 height 147
click at [41, 169] on div "Pen P" at bounding box center [38, 170] width 16 height 13
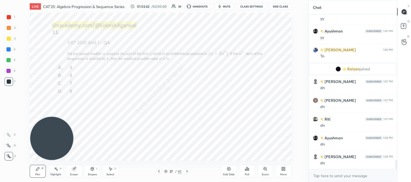
scroll to position [2456, 0]
click at [247, 168] on icon at bounding box center [247, 168] width 1 height 3
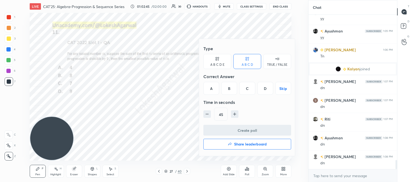
click at [246, 88] on div "C" at bounding box center [247, 88] width 16 height 13
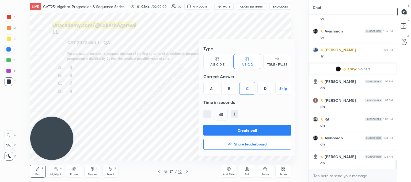
click at [207, 111] on icon "button" at bounding box center [207, 113] width 5 height 5
type input "30"
click at [220, 127] on button "Create poll" at bounding box center [248, 130] width 88 height 11
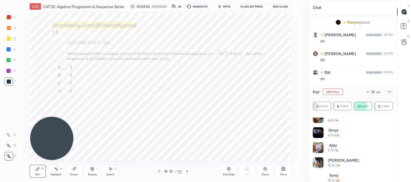
scroll to position [131, 0]
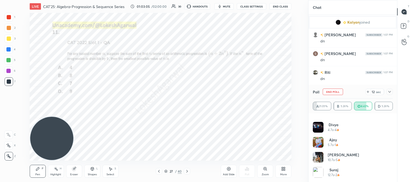
click at [387, 91] on div at bounding box center [390, 91] width 6 height 6
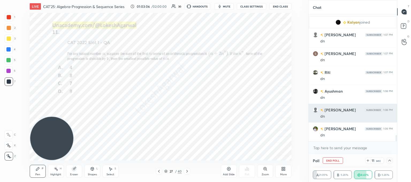
scroll to position [0, 0]
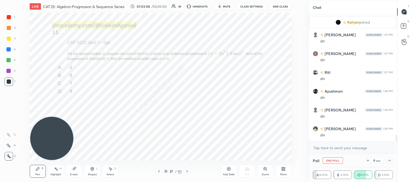
drag, startPoint x: 78, startPoint y: 171, endPoint x: 92, endPoint y: 161, distance: 16.9
click at [78, 170] on div "Eraser" at bounding box center [74, 170] width 16 height 13
click at [36, 168] on icon at bounding box center [38, 168] width 4 height 4
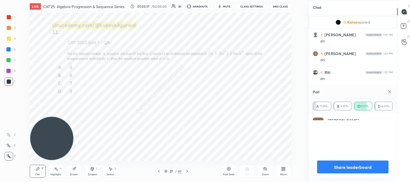
scroll to position [62, 78]
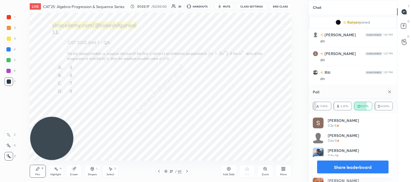
scroll to position [2, 2]
click at [392, 92] on icon at bounding box center [390, 91] width 4 height 4
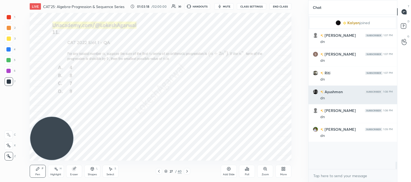
scroll to position [91, 87]
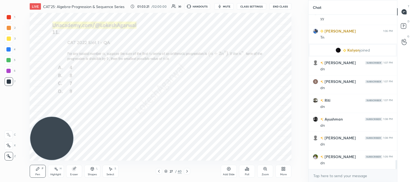
drag, startPoint x: 75, startPoint y: 170, endPoint x: 82, endPoint y: 165, distance: 9.2
click at [77, 170] on div "Eraser" at bounding box center [74, 170] width 16 height 13
click at [38, 171] on div "Pen P" at bounding box center [38, 170] width 16 height 13
click at [112, 167] on icon at bounding box center [110, 168] width 4 height 4
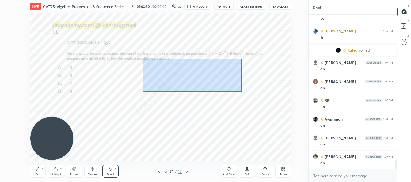
drag, startPoint x: 142, startPoint y: 57, endPoint x: 210, endPoint y: 86, distance: 73.5
click at [239, 90] on div "0 ° Undo Copy Paste here Duplicate Duplicate to new slide Delete" at bounding box center [161, 86] width 262 height 147
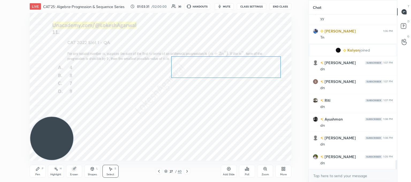
drag, startPoint x: 204, startPoint y: 76, endPoint x: 238, endPoint y: 72, distance: 33.6
click at [238, 72] on div "0 ° Undo Copy Paste here Duplicate Duplicate to new slide Delete" at bounding box center [161, 86] width 262 height 147
click at [213, 112] on div "0 ° Undo Copy Paste here Duplicate Duplicate to new slide Delete" at bounding box center [161, 86] width 262 height 147
click at [41, 167] on div "Pen P" at bounding box center [38, 170] width 16 height 13
drag, startPoint x: 77, startPoint y: 168, endPoint x: 79, endPoint y: 164, distance: 5.2
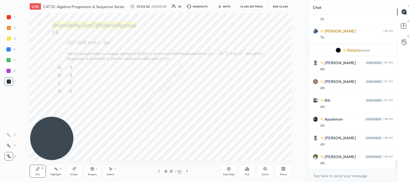
click at [77, 167] on div "Eraser" at bounding box center [74, 170] width 16 height 13
click at [41, 175] on div "Pen P" at bounding box center [38, 170] width 16 height 13
click at [186, 170] on icon at bounding box center [187, 171] width 4 height 4
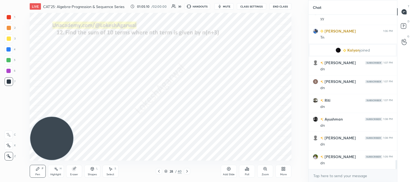
scroll to position [2493, 0]
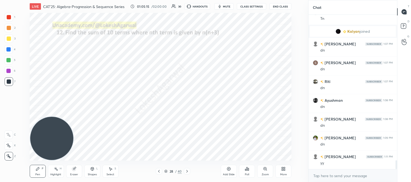
click at [185, 169] on icon at bounding box center [187, 171] width 4 height 4
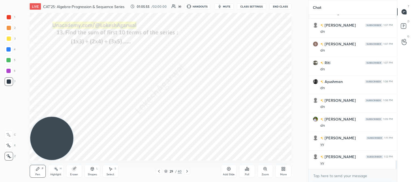
click at [74, 171] on div "Eraser" at bounding box center [74, 170] width 16 height 13
drag, startPoint x: 37, startPoint y: 170, endPoint x: 39, endPoint y: 167, distance: 3.0
click at [39, 169] on icon at bounding box center [38, 168] width 4 height 4
click at [77, 169] on div "Eraser" at bounding box center [74, 170] width 16 height 13
drag, startPoint x: 37, startPoint y: 169, endPoint x: 57, endPoint y: 138, distance: 36.9
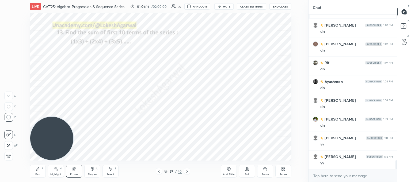
click at [39, 168] on icon at bounding box center [38, 168] width 4 height 4
drag, startPoint x: 76, startPoint y: 169, endPoint x: 79, endPoint y: 164, distance: 5.6
click at [78, 167] on div "Eraser" at bounding box center [74, 170] width 16 height 13
drag, startPoint x: 33, startPoint y: 172, endPoint x: 60, endPoint y: 135, distance: 46.0
click at [34, 172] on div "Pen P" at bounding box center [38, 170] width 16 height 13
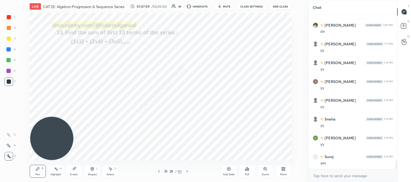
scroll to position [2625, 0]
click at [187, 170] on icon at bounding box center [187, 171] width 4 height 4
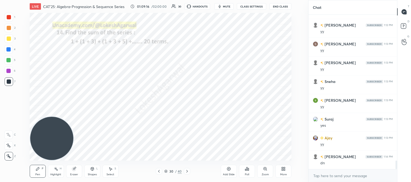
click at [249, 172] on div "Poll" at bounding box center [247, 170] width 16 height 13
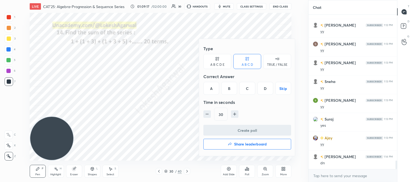
drag, startPoint x: 196, startPoint y: 59, endPoint x: 210, endPoint y: 61, distance: 14.3
click at [197, 59] on div at bounding box center [205, 91] width 411 height 182
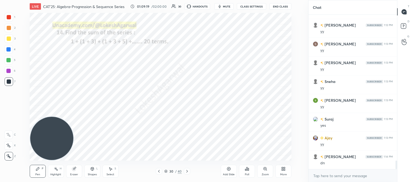
click at [246, 166] on icon at bounding box center [247, 168] width 4 height 4
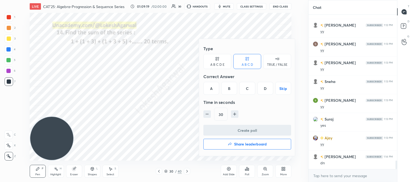
drag, startPoint x: 221, startPoint y: 58, endPoint x: 237, endPoint y: 72, distance: 20.7
click at [221, 58] on div "A B C D E" at bounding box center [218, 61] width 28 height 15
click at [271, 86] on div "E" at bounding box center [270, 88] width 13 height 13
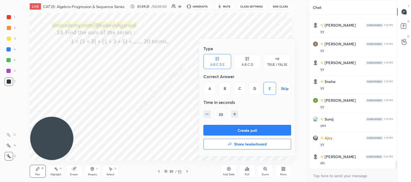
click at [246, 130] on button "Create poll" at bounding box center [248, 130] width 88 height 11
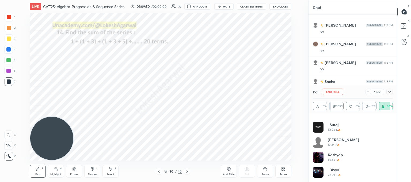
scroll to position [131, 0]
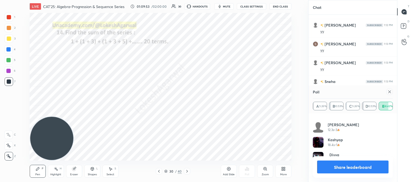
click at [392, 91] on icon at bounding box center [390, 91] width 4 height 4
type textarea "x"
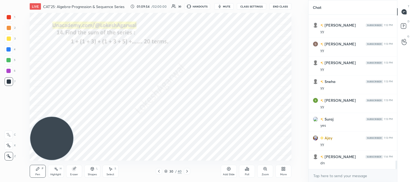
scroll to position [2, 2]
click at [112, 170] on icon at bounding box center [110, 168] width 4 height 4
drag, startPoint x: 126, startPoint y: 78, endPoint x: 27, endPoint y: 34, distance: 108.9
click at [27, 34] on div "0 ° Undo Copy Paste here Duplicate Duplicate to new slide Delete Setting up you…" at bounding box center [160, 86] width 287 height 147
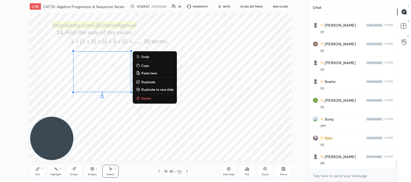
click at [145, 100] on button "Delete" at bounding box center [155, 98] width 40 height 6
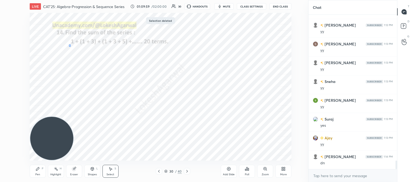
drag, startPoint x: 71, startPoint y: 44, endPoint x: 71, endPoint y: 55, distance: 10.7
click at [70, 55] on div "0 ° Undo Copy Paste here Duplicate Duplicate to new slide Delete" at bounding box center [161, 86] width 262 height 147
drag, startPoint x: 87, startPoint y: 47, endPoint x: 91, endPoint y: 51, distance: 5.1
click at [87, 50] on div "0 ° Undo Copy Paste here Duplicate Duplicate to new slide Delete" at bounding box center [161, 86] width 262 height 147
drag, startPoint x: 117, startPoint y: 45, endPoint x: 116, endPoint y: 52, distance: 7.3
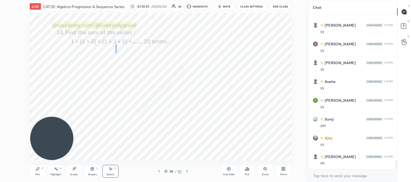
click at [116, 52] on div "0 ° Undo Copy Paste here Duplicate Duplicate to new slide Delete" at bounding box center [161, 86] width 262 height 147
click at [39, 175] on div "Pen" at bounding box center [37, 174] width 5 height 3
click at [228, 170] on icon at bounding box center [229, 168] width 4 height 4
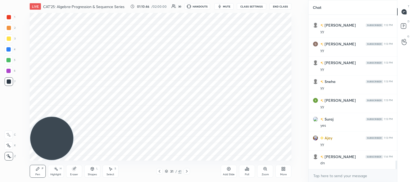
scroll to position [2656, 0]
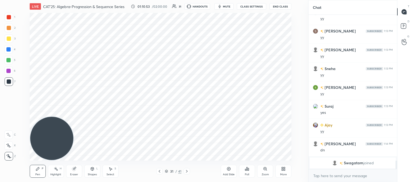
click at [160, 171] on icon at bounding box center [159, 171] width 4 height 4
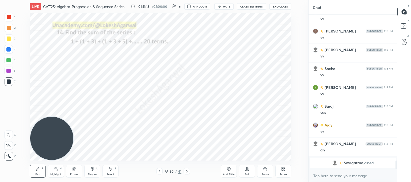
click at [77, 159] on div "LIVE CAT'25: Algebra-Progression & Sequence Series 01:11:13 / 02:00:00 31 HANDO…" at bounding box center [160, 91] width 287 height 182
click at [76, 169] on icon at bounding box center [73, 168] width 3 height 3
click at [37, 171] on icon at bounding box center [38, 168] width 4 height 4
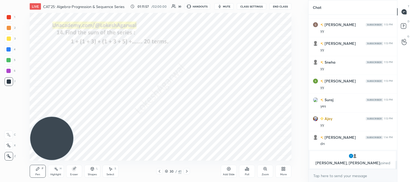
drag, startPoint x: 110, startPoint y: 171, endPoint x: 121, endPoint y: 160, distance: 15.7
click at [112, 170] on div "Select S" at bounding box center [111, 170] width 16 height 13
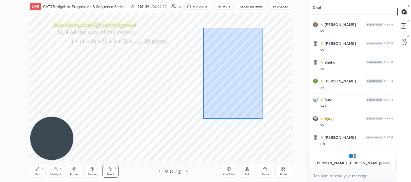
drag, startPoint x: 235, startPoint y: 95, endPoint x: 204, endPoint y: 31, distance: 71.6
click at [204, 29] on div "0 ° Undo Copy Paste here Duplicate Duplicate to new slide Delete" at bounding box center [161, 86] width 262 height 147
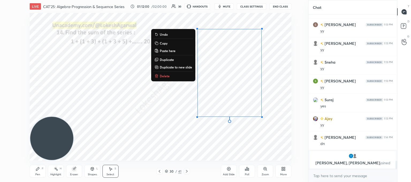
click at [164, 75] on p "Delete" at bounding box center [165, 76] width 10 height 4
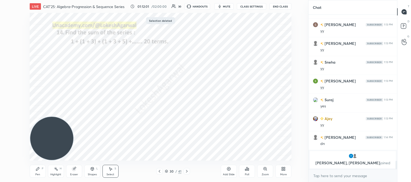
drag, startPoint x: 42, startPoint y: 168, endPoint x: 101, endPoint y: 114, distance: 80.4
click at [46, 166] on div "Pen P Highlight H Eraser Shapes L Select S" at bounding box center [78, 170] width 96 height 13
drag, startPoint x: 193, startPoint y: 30, endPoint x: 199, endPoint y: 37, distance: 9.3
click at [197, 37] on div "0 ° Undo Copy Paste here Duplicate Duplicate to new slide Delete" at bounding box center [161, 86] width 262 height 147
click at [36, 170] on icon at bounding box center [37, 168] width 3 height 3
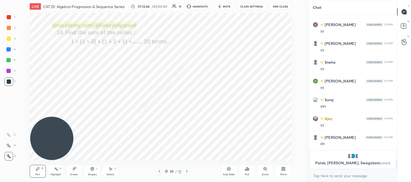
click at [187, 171] on icon at bounding box center [187, 171] width 4 height 4
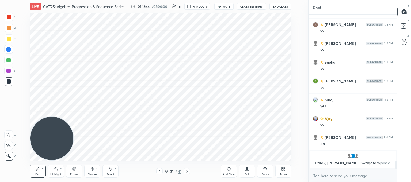
click at [187, 171] on icon at bounding box center [187, 171] width 4 height 4
click at [185, 169] on icon at bounding box center [187, 171] width 4 height 4
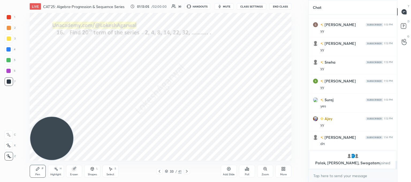
click at [64, 57] on div "Setting up your live class Poll for secs No correct answer Start poll" at bounding box center [160, 86] width 287 height 147
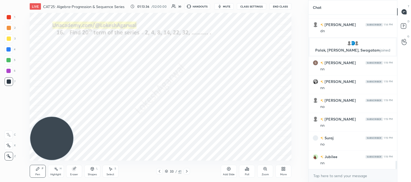
scroll to position [2736, 0]
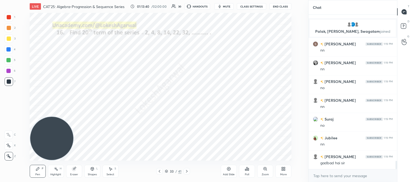
drag, startPoint x: 78, startPoint y: 169, endPoint x: 80, endPoint y: 164, distance: 5.3
click at [79, 166] on div "Eraser" at bounding box center [74, 170] width 16 height 13
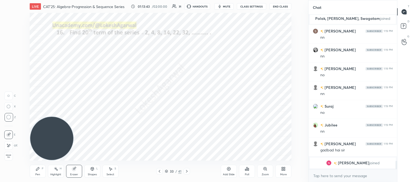
drag, startPoint x: 39, startPoint y: 169, endPoint x: 42, endPoint y: 161, distance: 8.3
click at [40, 167] on icon at bounding box center [38, 168] width 4 height 4
click at [232, 171] on div "Add Slide" at bounding box center [229, 170] width 16 height 13
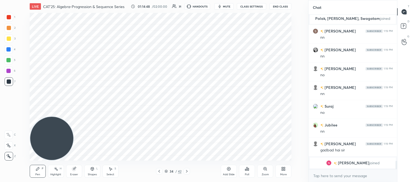
click at [259, 9] on button "CLASS SETTINGS" at bounding box center [251, 6] width 29 height 6
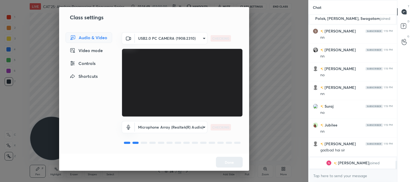
click at [163, 36] on body "1 2 3 4 5 6 7 C X Z C X Z E E Erase all H H LIVE CAT'25: Algebra-Progression & …" at bounding box center [205, 91] width 411 height 182
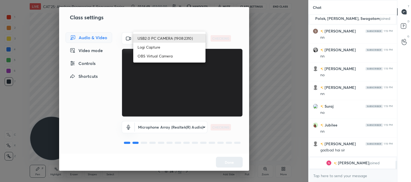
click at [152, 46] on li "Logi Capture" at bounding box center [169, 47] width 72 height 9
type input "0a9628aa4e5b736caf19a63ecbcafc598e106c09586b0aa59a4f183c7985d501"
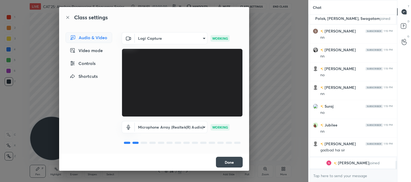
click at [235, 161] on button "Done" at bounding box center [229, 161] width 27 height 11
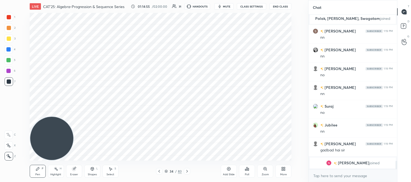
click at [224, 6] on span "mute" at bounding box center [226, 7] width 7 height 4
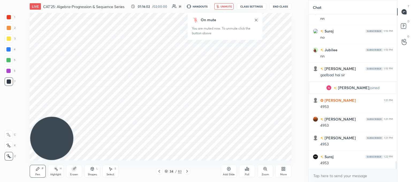
scroll to position [2805, 0]
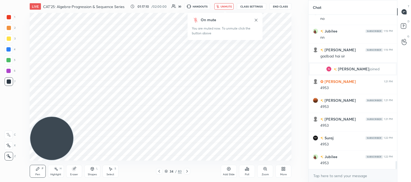
click at [234, 8] on button "unmute" at bounding box center [224, 6] width 19 height 6
click at [248, 8] on button "CLASS SETTINGS" at bounding box center [251, 6] width 29 height 6
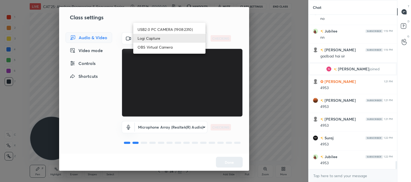
click at [158, 39] on body "1 2 3 4 5 6 7 C X Z C X Z E E Erase all H H LIVE CAT'25: Algebra-Progression & …" at bounding box center [205, 91] width 411 height 182
click at [158, 27] on li "USB2.0 PC CAMERA (1908:2310)" at bounding box center [169, 29] width 72 height 9
type input "62328bde16c2eb6b809700ae3aa143175df95563a0c43655eb0931a24075825d"
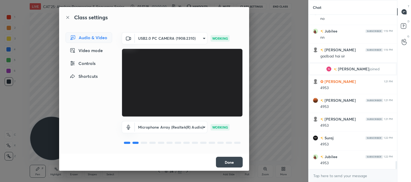
click at [237, 163] on button "Done" at bounding box center [229, 161] width 27 height 11
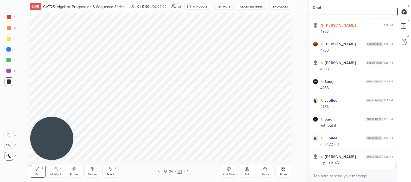
scroll to position [2880, 0]
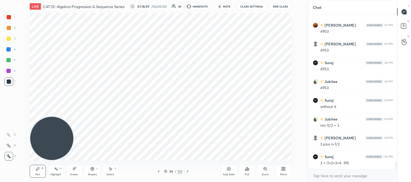
drag, startPoint x: 117, startPoint y: 166, endPoint x: 111, endPoint y: 165, distance: 5.4
click at [116, 165] on div "Select S" at bounding box center [111, 170] width 16 height 13
click at [239, 92] on div "0 ° Undo Copy Paste here Duplicate Duplicate to new slide Delete" at bounding box center [161, 86] width 262 height 147
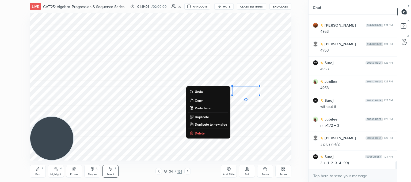
click at [280, 144] on div "0 ° Undo Copy Paste here Duplicate Duplicate to new slide Delete" at bounding box center [161, 86] width 262 height 147
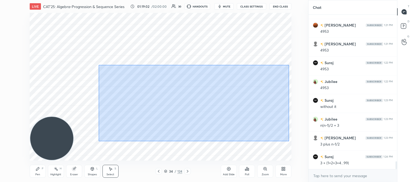
drag, startPoint x: 289, startPoint y: 141, endPoint x: 97, endPoint y: 61, distance: 207.7
click at [97, 61] on div "0 ° Undo Copy Paste here Duplicate Duplicate to new slide Delete" at bounding box center [161, 86] width 262 height 147
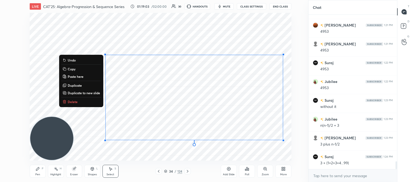
click at [74, 101] on p "Delete" at bounding box center [73, 101] width 10 height 4
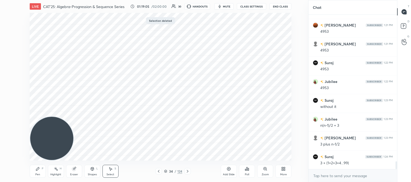
click at [80, 168] on div "Eraser" at bounding box center [74, 170] width 16 height 13
click at [37, 173] on div "Pen" at bounding box center [37, 174] width 5 height 3
drag, startPoint x: 78, startPoint y: 171, endPoint x: 85, endPoint y: 163, distance: 10.8
click at [79, 170] on div "Eraser" at bounding box center [74, 170] width 16 height 13
click at [38, 169] on icon at bounding box center [38, 168] width 4 height 4
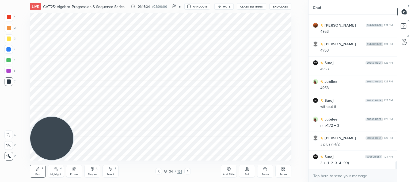
click at [297, 76] on div "Setting up your live class Poll for secs No correct answer Start poll" at bounding box center [160, 86] width 287 height 147
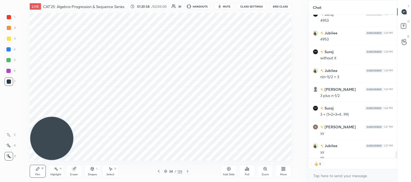
scroll to position [2934, 0]
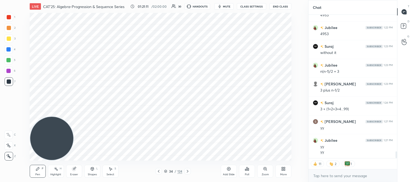
click at [159, 171] on icon at bounding box center [159, 171] width 4 height 4
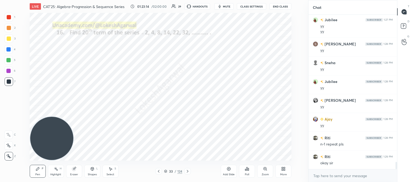
scroll to position [3073, 0]
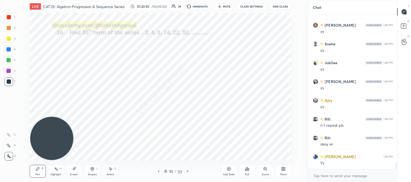
click at [227, 171] on div "Add Slide" at bounding box center [229, 170] width 16 height 13
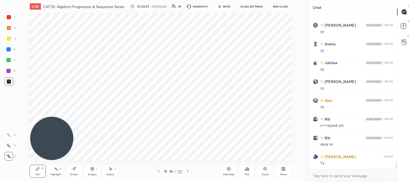
click at [162, 170] on div at bounding box center [159, 171] width 6 height 6
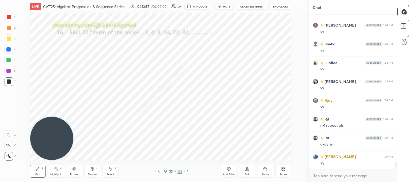
click at [159, 170] on icon at bounding box center [159, 171] width 2 height 3
click at [193, 170] on div "32 / 125" at bounding box center [173, 171] width 96 height 6
click at [188, 171] on icon at bounding box center [188, 171] width 4 height 4
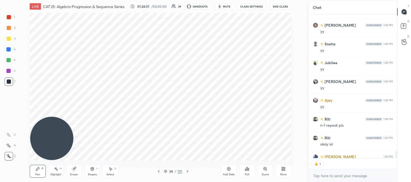
click at [188, 171] on icon at bounding box center [188, 171] width 4 height 4
click at [160, 171] on icon at bounding box center [159, 171] width 4 height 4
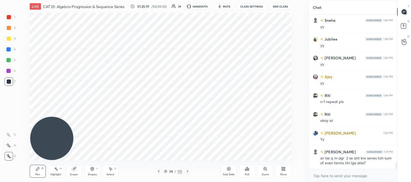
drag, startPoint x: 159, startPoint y: 168, endPoint x: 160, endPoint y: 171, distance: 3.2
click at [159, 168] on div at bounding box center [159, 171] width 6 height 6
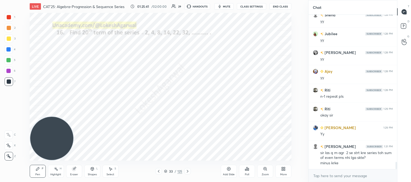
scroll to position [3107, 0]
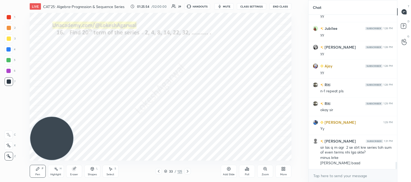
click at [74, 168] on icon at bounding box center [73, 168] width 3 height 3
click at [185, 170] on div at bounding box center [188, 171] width 6 height 6
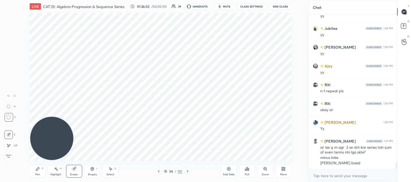
scroll to position [3126, 0]
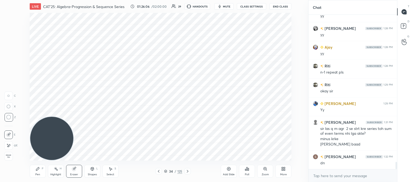
drag, startPoint x: 40, startPoint y: 171, endPoint x: 58, endPoint y: 161, distance: 20.6
click at [41, 170] on div "Pen P" at bounding box center [38, 170] width 16 height 13
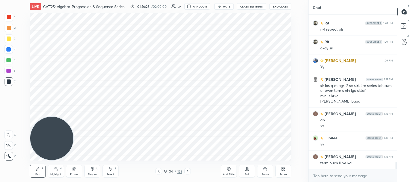
scroll to position [3188, 0]
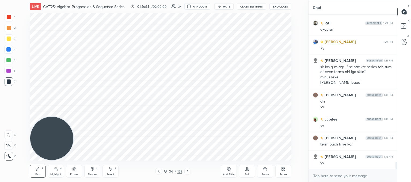
click at [75, 166] on icon at bounding box center [74, 168] width 4 height 4
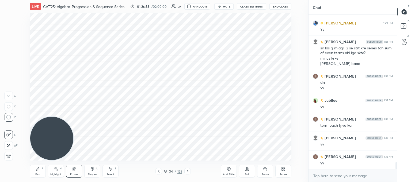
drag, startPoint x: 36, startPoint y: 172, endPoint x: 47, endPoint y: 157, distance: 18.4
click at [37, 172] on div "Pen P" at bounding box center [38, 170] width 16 height 13
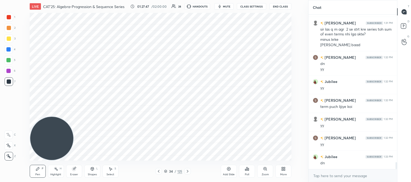
click at [246, 172] on div "Poll" at bounding box center [247, 170] width 16 height 13
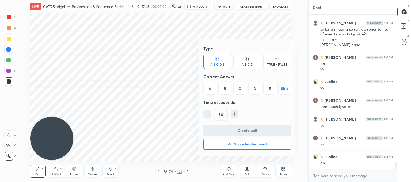
click at [227, 86] on div "B" at bounding box center [225, 88] width 13 height 13
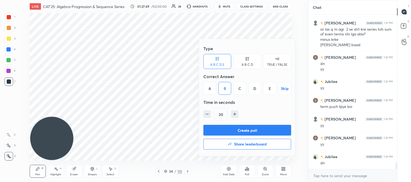
click at [227, 129] on button "Create poll" at bounding box center [248, 130] width 88 height 11
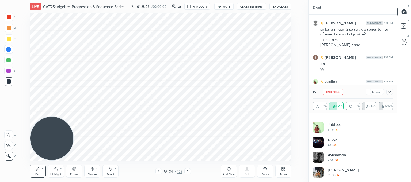
scroll to position [41, 0]
click at [368, 92] on icon at bounding box center [368, 91] width 4 height 4
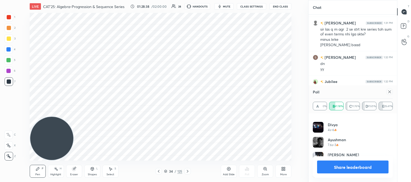
click at [390, 92] on icon at bounding box center [390, 91] width 4 height 4
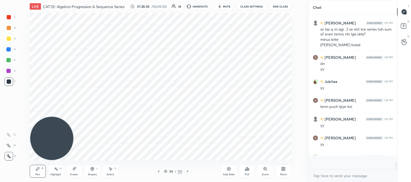
scroll to position [2, 2]
click at [112, 173] on div "Select" at bounding box center [111, 174] width 8 height 3
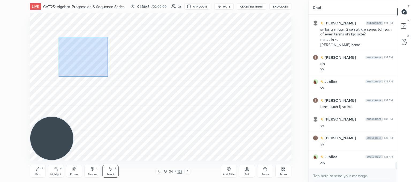
click at [59, 38] on div "0 ° Undo Copy Paste here Duplicate Duplicate to new slide Delete" at bounding box center [161, 86] width 262 height 147
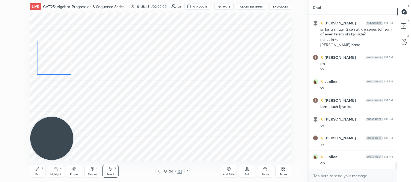
drag, startPoint x: 88, startPoint y: 57, endPoint x: 82, endPoint y: 67, distance: 11.9
click at [57, 59] on div "0 ° Undo Copy Paste here Duplicate Duplicate to new slide Delete" at bounding box center [161, 86] width 262 height 147
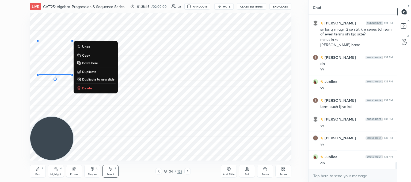
click at [184, 70] on div "0 ° Undo Copy Paste here Duplicate Duplicate to new slide Delete" at bounding box center [161, 86] width 262 height 147
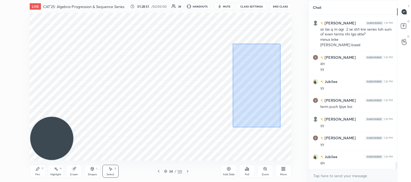
drag, startPoint x: 281, startPoint y: 127, endPoint x: 231, endPoint y: 44, distance: 96.3
click at [231, 41] on div "0 ° Undo Copy Paste here Duplicate Duplicate to new slide Delete" at bounding box center [161, 86] width 262 height 147
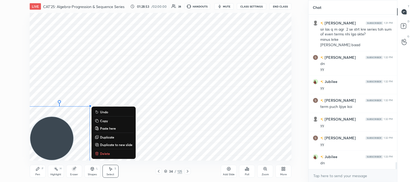
drag, startPoint x: 262, startPoint y: 65, endPoint x: 69, endPoint y: 114, distance: 200.1
click at [70, 114] on div "0 ° Undo Copy Paste here Duplicate Duplicate to new slide Delete" at bounding box center [161, 86] width 262 height 147
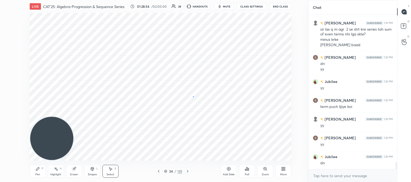
click at [193, 96] on div "0 ° Undo Copy Paste here Duplicate Duplicate to new slide Delete" at bounding box center [161, 86] width 262 height 147
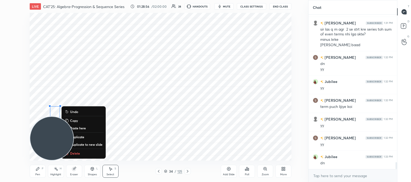
drag, startPoint x: 53, startPoint y: 115, endPoint x: 101, endPoint y: 149, distance: 58.3
click at [107, 154] on div "0 ° Undo Copy Paste here Duplicate Duplicate to new slide Delete" at bounding box center [161, 86] width 262 height 147
drag, startPoint x: 147, startPoint y: 119, endPoint x: 135, endPoint y: 122, distance: 11.7
click at [147, 119] on div "0 ° Undo Copy Paste here Duplicate Duplicate to new slide Delete" at bounding box center [161, 86] width 262 height 147
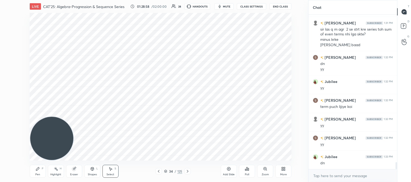
drag, startPoint x: 103, startPoint y: 154, endPoint x: 42, endPoint y: 93, distance: 85.4
click at [43, 94] on div "0 ° Undo Copy Paste here Duplicate Duplicate to new slide Delete" at bounding box center [161, 86] width 262 height 147
click at [40, 169] on div "Pen P" at bounding box center [38, 170] width 16 height 13
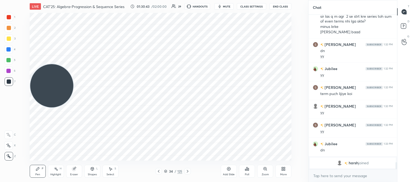
drag, startPoint x: 66, startPoint y: 118, endPoint x: 69, endPoint y: 75, distance: 43.2
click at [57, 64] on video at bounding box center [51, 85] width 43 height 43
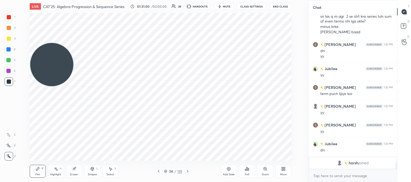
drag, startPoint x: 115, startPoint y: 174, endPoint x: 102, endPoint y: 164, distance: 16.4
click at [113, 171] on div "Select S" at bounding box center [111, 170] width 16 height 13
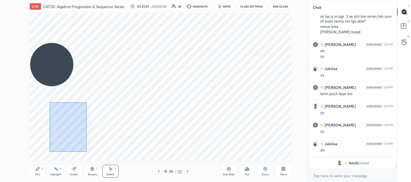
drag, startPoint x: 87, startPoint y: 151, endPoint x: 39, endPoint y: 95, distance: 73.7
click at [39, 95] on div "0 ° Undo Copy Paste here Duplicate Duplicate to new slide Delete" at bounding box center [161, 86] width 262 height 147
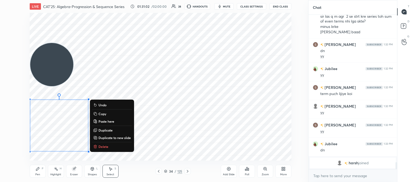
drag, startPoint x: 107, startPoint y: 146, endPoint x: 79, endPoint y: 150, distance: 28.4
click at [107, 146] on p "Delete" at bounding box center [104, 146] width 10 height 4
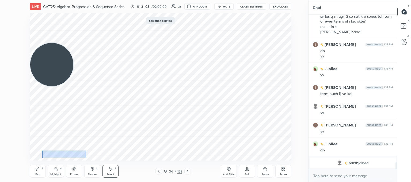
drag, startPoint x: 86, startPoint y: 158, endPoint x: 42, endPoint y: 150, distance: 44.0
click at [42, 150] on div "0 ° Undo Copy Paste here Duplicate Duplicate to new slide Delete" at bounding box center [161, 86] width 262 height 147
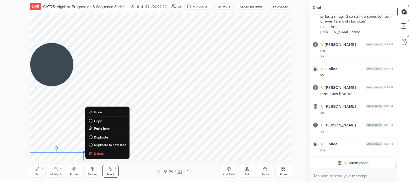
click at [102, 151] on p "Delete" at bounding box center [99, 153] width 10 height 4
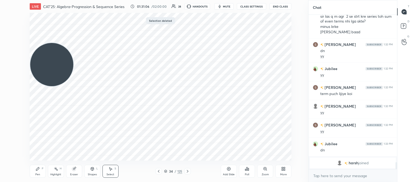
click at [275, 156] on div "Add Slide Poll Zoom More" at bounding box center [256, 171] width 71 height 30
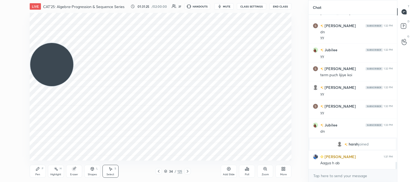
scroll to position [3131, 0]
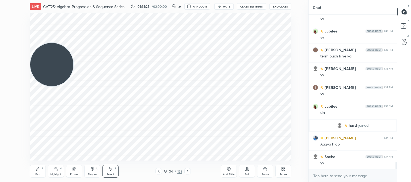
click at [231, 171] on div "Add Slide" at bounding box center [229, 170] width 16 height 13
drag, startPoint x: 38, startPoint y: 171, endPoint x: 41, endPoint y: 170, distance: 3.0
click at [40, 170] on div "Pen P" at bounding box center [38, 170] width 16 height 13
click at [159, 171] on icon at bounding box center [159, 171] width 4 height 4
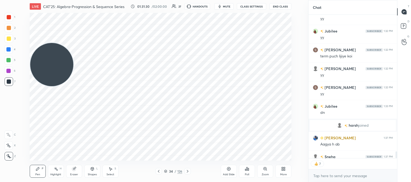
drag, startPoint x: 186, startPoint y: 171, endPoint x: 179, endPoint y: 164, distance: 10.4
click at [186, 171] on icon at bounding box center [188, 171] width 4 height 4
click at [157, 171] on icon at bounding box center [159, 171] width 4 height 4
click at [187, 173] on icon at bounding box center [188, 171] width 4 height 4
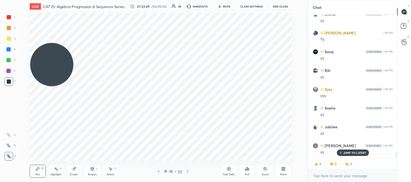
scroll to position [3310, 0]
click at [187, 169] on div "Pen P Highlight H Eraser Shapes L Select S 35 / 126 Add Slide Poll Zoom More" at bounding box center [161, 170] width 262 height 21
click at [187, 170] on icon at bounding box center [188, 171] width 4 height 4
click at [187, 172] on icon at bounding box center [188, 171] width 4 height 4
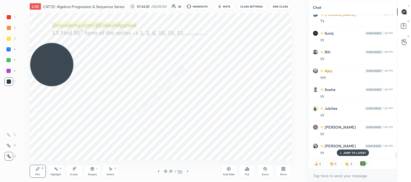
click at [157, 171] on icon at bounding box center [159, 171] width 4 height 4
click at [159, 171] on icon at bounding box center [159, 171] width 4 height 4
click at [230, 171] on div "Add Slide" at bounding box center [229, 170] width 16 height 13
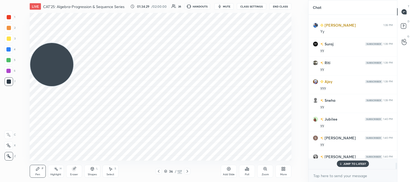
scroll to position [2, 2]
click at [157, 171] on icon at bounding box center [159, 171] width 4 height 4
click at [158, 170] on icon at bounding box center [159, 171] width 4 height 4
click at [187, 171] on icon at bounding box center [187, 171] width 4 height 4
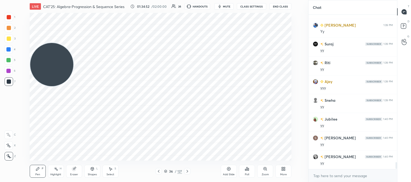
click at [188, 172] on icon at bounding box center [187, 171] width 4 height 4
click at [189, 171] on icon at bounding box center [187, 171] width 4 height 4
click at [185, 171] on icon at bounding box center [187, 171] width 4 height 4
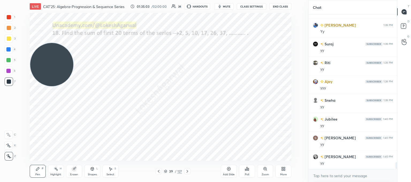
click at [187, 172] on icon at bounding box center [187, 171] width 4 height 4
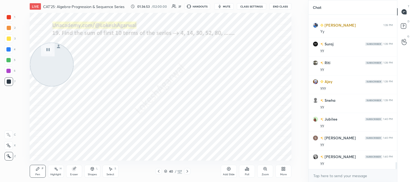
scroll to position [3318, 0]
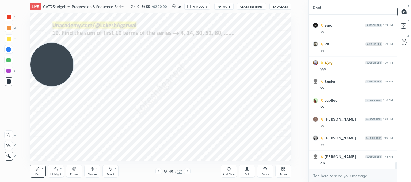
click at [159, 172] on icon at bounding box center [159, 171] width 4 height 4
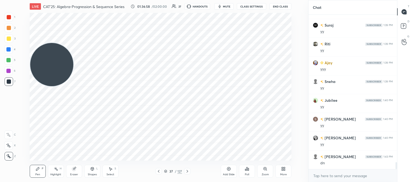
click at [159, 172] on icon at bounding box center [159, 171] width 4 height 4
click at [190, 172] on icon at bounding box center [187, 171] width 4 height 4
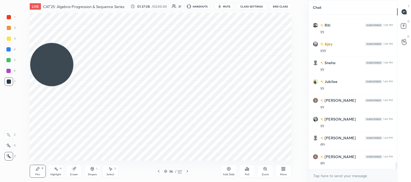
click at [190, 172] on icon at bounding box center [187, 171] width 4 height 4
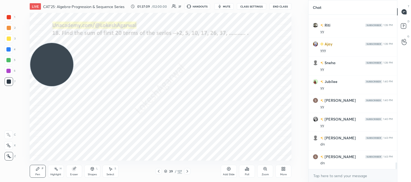
click at [190, 172] on icon at bounding box center [187, 171] width 4 height 4
click at [157, 171] on icon at bounding box center [159, 171] width 4 height 4
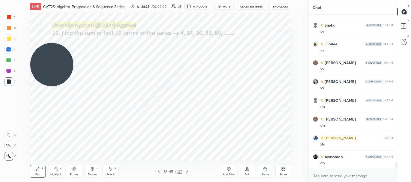
scroll to position [3387, 0]
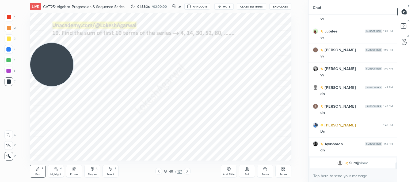
click at [246, 171] on div "Poll" at bounding box center [247, 170] width 16 height 13
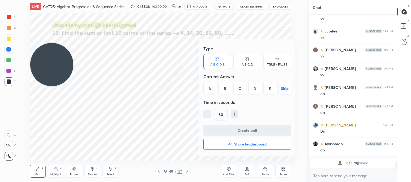
click at [178, 97] on div at bounding box center [205, 91] width 411 height 182
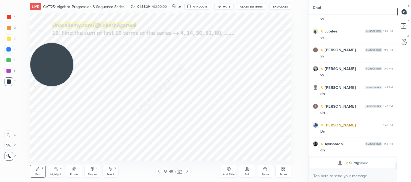
click at [246, 168] on icon at bounding box center [247, 168] width 4 height 4
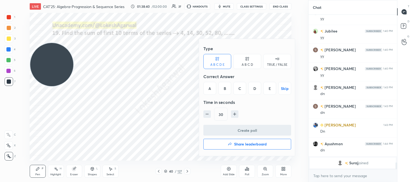
click at [227, 87] on div "B" at bounding box center [225, 88] width 13 height 13
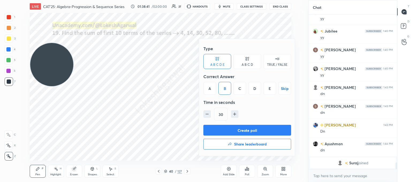
click at [231, 129] on button "Create poll" at bounding box center [248, 130] width 88 height 11
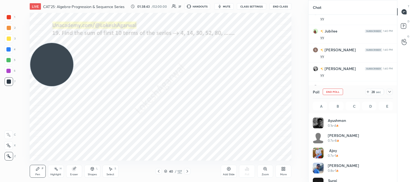
scroll to position [63, 78]
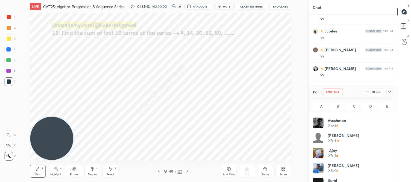
drag, startPoint x: 62, startPoint y: 56, endPoint x: 52, endPoint y: 144, distance: 88.3
click at [47, 147] on video at bounding box center [51, 138] width 43 height 43
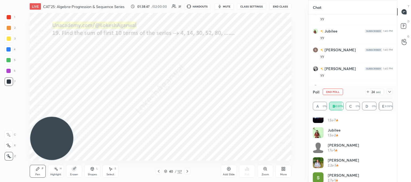
scroll to position [101, 0]
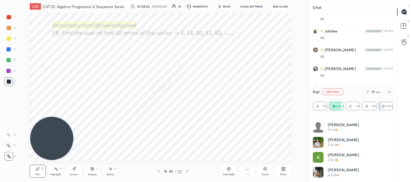
click at [392, 90] on icon at bounding box center [390, 91] width 4 height 4
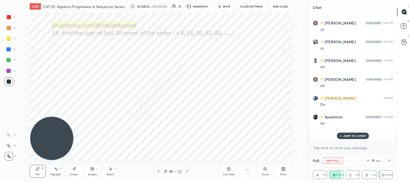
scroll to position [3415, 0]
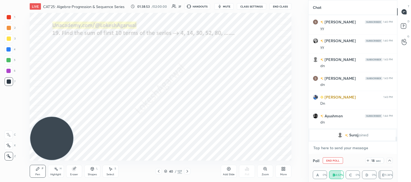
click at [319, 143] on textarea at bounding box center [353, 147] width 80 height 9
click at [102, 169] on div "Pen P Highlight H Eraser Shapes L Select S" at bounding box center [78, 170] width 96 height 13
drag, startPoint x: 108, startPoint y: 168, endPoint x: 124, endPoint y: 164, distance: 16.2
click at [108, 167] on div "Select S" at bounding box center [111, 170] width 16 height 13
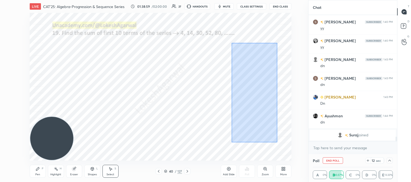
drag, startPoint x: 256, startPoint y: 91, endPoint x: 215, endPoint y: 30, distance: 73.1
click at [215, 30] on div "0 ° Undo Copy Paste here Duplicate Duplicate to new slide Delete" at bounding box center [161, 86] width 262 height 147
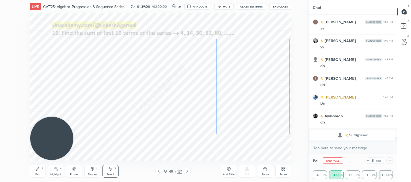
drag, startPoint x: 247, startPoint y: 56, endPoint x: 257, endPoint y: 63, distance: 12.4
click at [257, 63] on div "0 ° Undo Copy Paste here Duplicate Duplicate to new slide Delete" at bounding box center [161, 86] width 262 height 147
click at [171, 104] on div "0 ° Undo Copy Paste here Duplicate Duplicate to new slide Delete" at bounding box center [161, 86] width 262 height 147
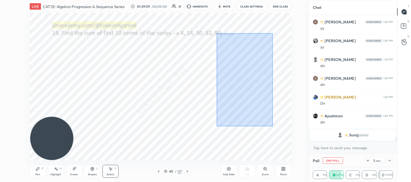
drag, startPoint x: 273, startPoint y: 126, endPoint x: 217, endPoint y: 23, distance: 116.8
click at [217, 23] on div "0 ° Undo Copy Paste here Duplicate Duplicate to new slide Delete" at bounding box center [161, 86] width 262 height 147
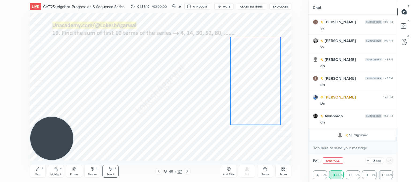
drag, startPoint x: 250, startPoint y: 77, endPoint x: 262, endPoint y: 78, distance: 12.1
click at [262, 78] on div "0 ° Undo Copy Paste here Duplicate Duplicate to new slide Delete" at bounding box center [161, 86] width 262 height 147
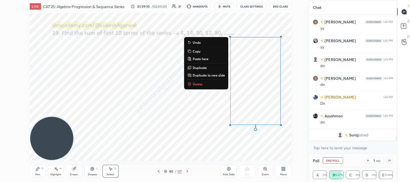
click at [177, 109] on div "0 ° Undo Copy Paste here Duplicate Duplicate to new slide Delete" at bounding box center [161, 86] width 262 height 147
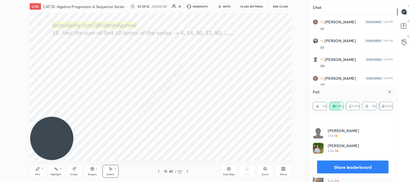
scroll to position [131, 0]
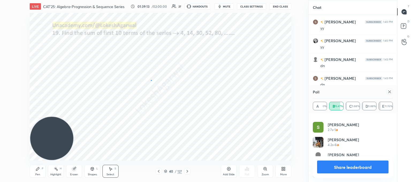
click at [151, 80] on div "0 ° Undo Copy Paste here Duplicate Duplicate to new slide Delete" at bounding box center [161, 86] width 262 height 147
click at [43, 168] on div "P" at bounding box center [43, 168] width 2 height 3
click at [390, 93] on icon at bounding box center [390, 91] width 4 height 4
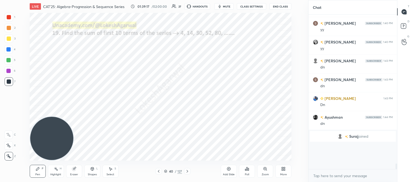
scroll to position [2, 2]
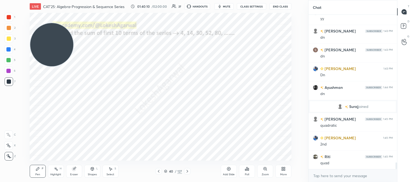
drag, startPoint x: 55, startPoint y: 123, endPoint x: 11, endPoint y: 28, distance: 104.9
click at [11, 28] on div "1 2 3 4 5 6 7 C X Z C X Z E E Erase all H H LIVE CAT'25: Algebra-Progression & …" at bounding box center [152, 91] width 304 height 182
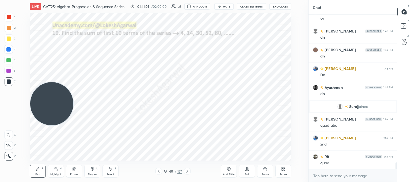
drag, startPoint x: 45, startPoint y: 55, endPoint x: 45, endPoint y: 99, distance: 43.9
click at [37, 103] on video at bounding box center [51, 103] width 43 height 43
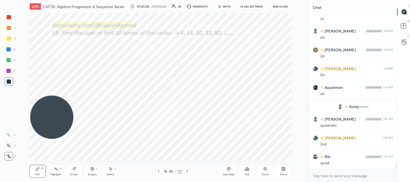
click at [186, 170] on icon at bounding box center [187, 171] width 4 height 4
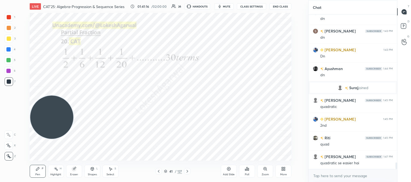
drag, startPoint x: 161, startPoint y: 171, endPoint x: 161, endPoint y: 166, distance: 4.6
click at [161, 171] on div at bounding box center [159, 171] width 6 height 6
drag, startPoint x: 227, startPoint y: 171, endPoint x: 223, endPoint y: 163, distance: 8.8
click at [227, 170] on div "Add Slide" at bounding box center [229, 170] width 16 height 13
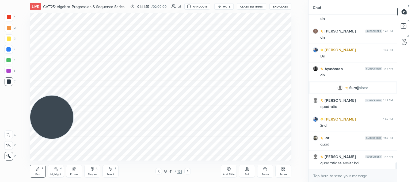
click at [160, 169] on icon at bounding box center [159, 171] width 4 height 4
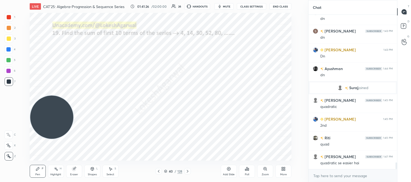
drag, startPoint x: 187, startPoint y: 171, endPoint x: 188, endPoint y: 163, distance: 8.1
click at [188, 170] on icon at bounding box center [188, 171] width 4 height 4
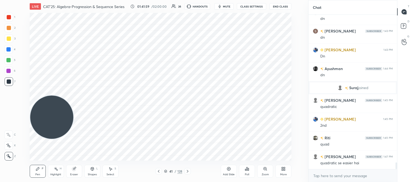
click at [78, 168] on div "Eraser" at bounding box center [74, 170] width 16 height 13
drag, startPoint x: 39, startPoint y: 171, endPoint x: 42, endPoint y: 170, distance: 4.2
click at [41, 171] on div "Pen P" at bounding box center [38, 170] width 16 height 13
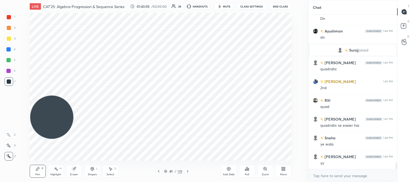
scroll to position [3401, 0]
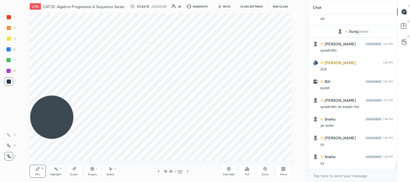
click at [188, 171] on icon at bounding box center [188, 171] width 2 height 3
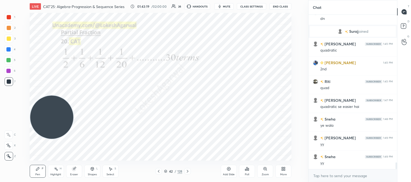
click at [70, 170] on div "Eraser" at bounding box center [74, 170] width 16 height 13
click at [39, 170] on div "Pen P" at bounding box center [38, 170] width 16 height 13
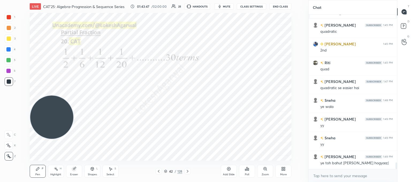
click at [81, 169] on div "Eraser" at bounding box center [74, 170] width 16 height 13
drag, startPoint x: 43, startPoint y: 168, endPoint x: 47, endPoint y: 163, distance: 6.9
click at [44, 167] on div "Pen P" at bounding box center [38, 170] width 16 height 13
drag, startPoint x: 74, startPoint y: 171, endPoint x: 64, endPoint y: 106, distance: 66.2
click at [76, 169] on div "Eraser" at bounding box center [74, 170] width 16 height 13
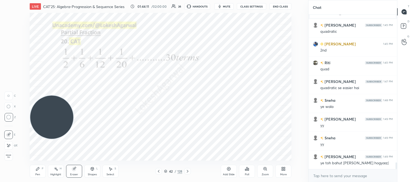
drag, startPoint x: 37, startPoint y: 172, endPoint x: 40, endPoint y: 170, distance: 2.8
click at [38, 172] on div "Pen P" at bounding box center [38, 170] width 16 height 13
drag, startPoint x: 78, startPoint y: 170, endPoint x: 81, endPoint y: 164, distance: 6.4
click at [80, 167] on div "Eraser" at bounding box center [74, 170] width 16 height 13
click at [38, 170] on icon at bounding box center [38, 168] width 4 height 4
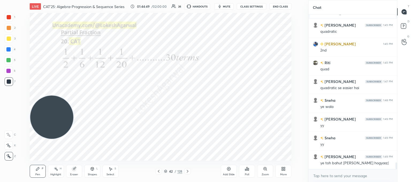
scroll to position [3439, 0]
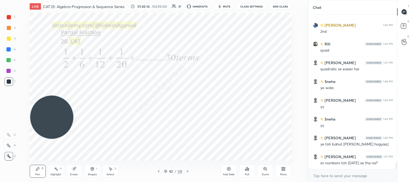
drag, startPoint x: 75, startPoint y: 170, endPoint x: 88, endPoint y: 161, distance: 15.9
click at [75, 170] on icon at bounding box center [74, 168] width 4 height 4
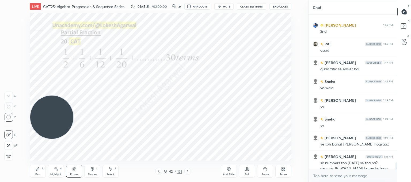
scroll to position [3449, 0]
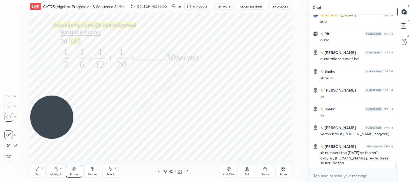
drag, startPoint x: 36, startPoint y: 171, endPoint x: 38, endPoint y: 161, distance: 10.1
click at [37, 171] on div "Pen P" at bounding box center [38, 170] width 16 height 13
click at [227, 170] on icon at bounding box center [229, 168] width 4 height 4
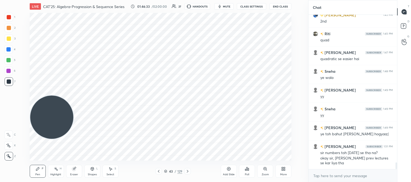
click at [160, 170] on icon at bounding box center [159, 171] width 4 height 4
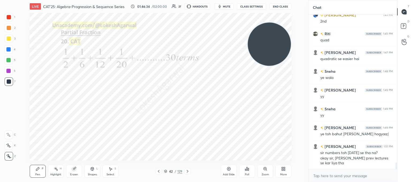
drag, startPoint x: 72, startPoint y: 106, endPoint x: 266, endPoint y: 53, distance: 200.7
click at [312, 45] on div "1 2 3 4 5 6 7 C X Z C X Z E E Erase all H H LIVE CAT'25: Algebra-Progression & …" at bounding box center [205, 91] width 411 height 182
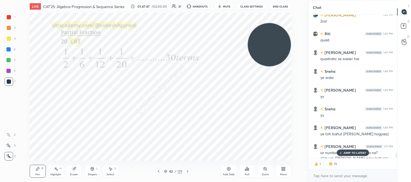
scroll to position [3478, 0]
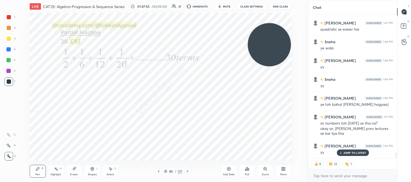
click at [233, 171] on div "Add Slide" at bounding box center [229, 170] width 16 height 13
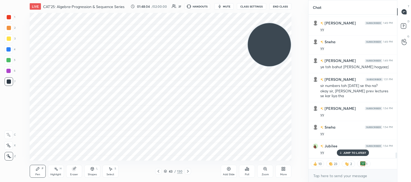
scroll to position [3529, 0]
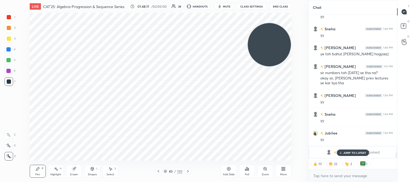
drag, startPoint x: 251, startPoint y: 53, endPoint x: 159, endPoint y: 100, distance: 103.7
click at [248, 66] on video at bounding box center [269, 44] width 43 height 43
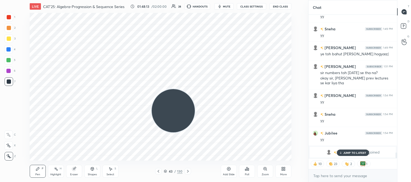
scroll to position [152, 87]
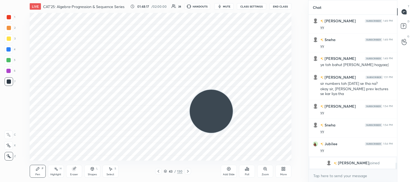
drag, startPoint x: 162, startPoint y: 112, endPoint x: 272, endPoint y: 118, distance: 110.3
click at [233, 122] on video at bounding box center [211, 110] width 43 height 43
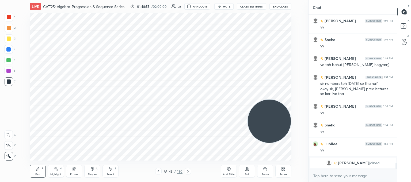
scroll to position [3537, 0]
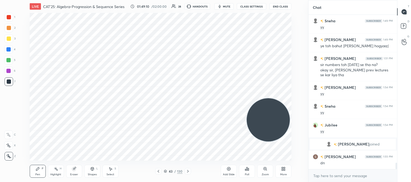
drag, startPoint x: 274, startPoint y: 118, endPoint x: 0, endPoint y: 151, distance: 276.3
click at [0, 151] on div "1 2 3 4 5 6 7 C X Z C X Z E E Erase all H H LIVE CAT'25: Algebra-Progression & …" at bounding box center [152, 91] width 304 height 182
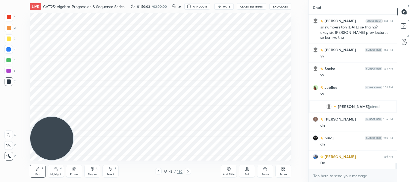
scroll to position [3593, 0]
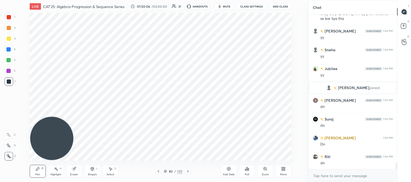
click at [246, 170] on icon at bounding box center [247, 168] width 4 height 4
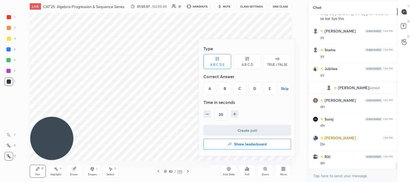
scroll to position [3612, 0]
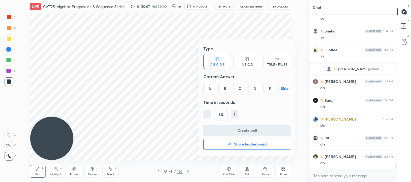
click at [249, 66] on div "A B C D" at bounding box center [248, 64] width 12 height 3
click at [246, 87] on div "C" at bounding box center [247, 88] width 16 height 13
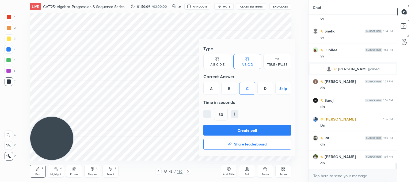
click at [228, 129] on button "Create poll" at bounding box center [248, 130] width 88 height 11
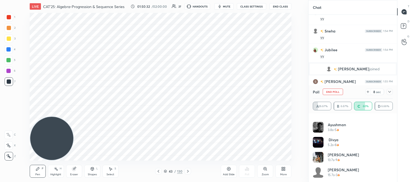
scroll to position [86, 0]
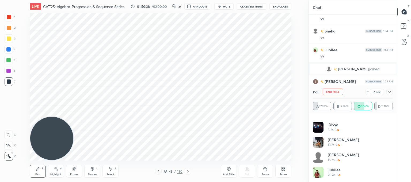
click at [369, 91] on icon at bounding box center [368, 91] width 4 height 4
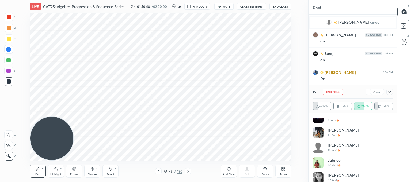
scroll to position [101, 0]
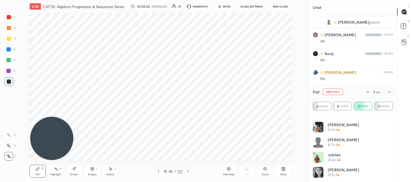
click at [389, 93] on icon at bounding box center [390, 91] width 4 height 4
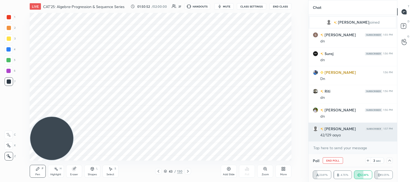
scroll to position [0, 0]
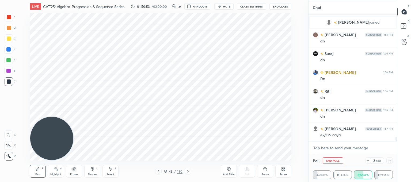
click at [341, 148] on textarea at bounding box center [353, 147] width 80 height 9
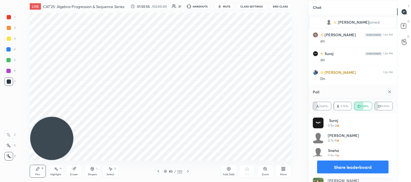
scroll to position [101, 0]
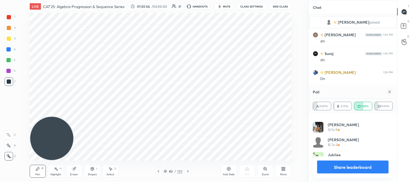
click at [389, 93] on icon at bounding box center [390, 91] width 3 height 3
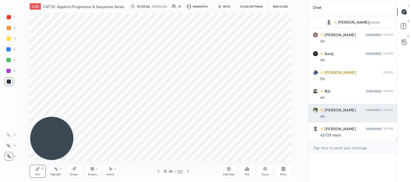
scroll to position [2, 2]
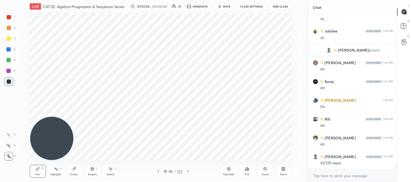
click at [231, 172] on div "Add Slide" at bounding box center [229, 170] width 16 height 13
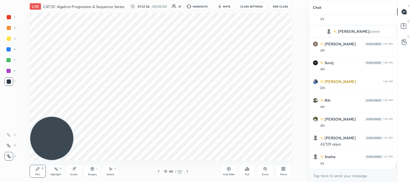
click at [160, 171] on icon at bounding box center [159, 171] width 4 height 4
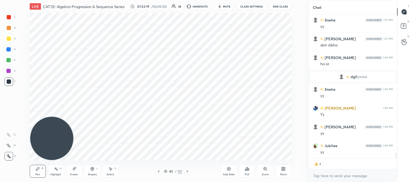
scroll to position [3709, 0]
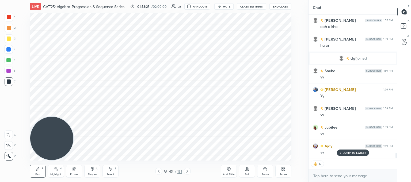
click at [185, 168] on div at bounding box center [187, 171] width 6 height 6
click at [185, 169] on icon at bounding box center [187, 171] width 4 height 4
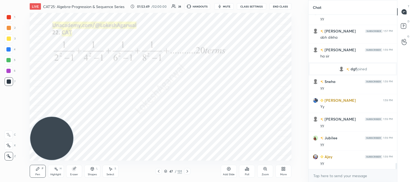
scroll to position [3698, 0]
click at [187, 169] on icon at bounding box center [187, 171] width 4 height 4
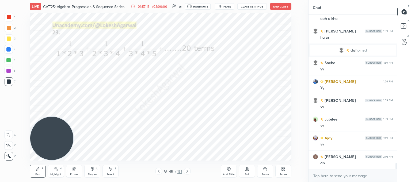
click at [227, 172] on div "Add Slide" at bounding box center [229, 170] width 16 height 13
click at [160, 173] on div at bounding box center [159, 171] width 6 height 6
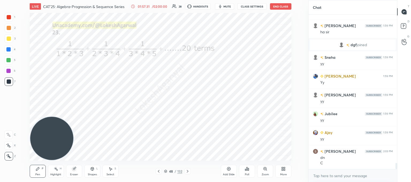
click at [187, 170] on icon at bounding box center [188, 171] width 4 height 4
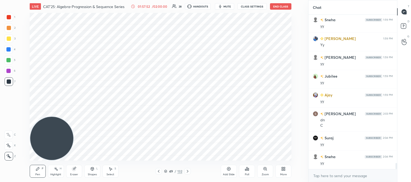
scroll to position [3778, 0]
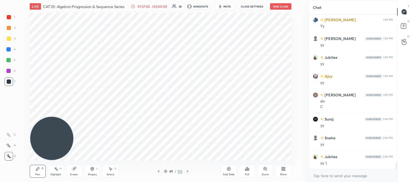
drag, startPoint x: 114, startPoint y: 171, endPoint x: 117, endPoint y: 165, distance: 6.8
click at [114, 170] on div "Select S" at bounding box center [111, 170] width 16 height 13
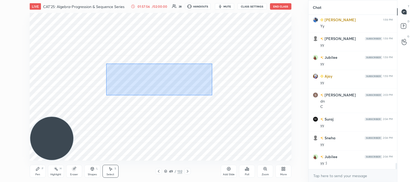
drag, startPoint x: 212, startPoint y: 95, endPoint x: 107, endPoint y: 63, distance: 109.6
click at [107, 62] on div "0 ° Undo Copy Paste here Duplicate Duplicate to new slide Delete" at bounding box center [161, 86] width 262 height 147
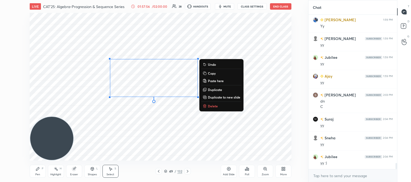
click at [208, 103] on button "Delete" at bounding box center [222, 106] width 40 height 6
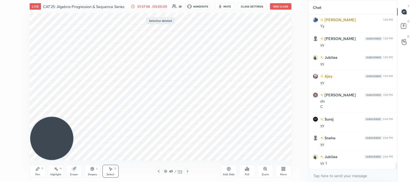
click at [40, 172] on div "Pen P" at bounding box center [38, 170] width 16 height 13
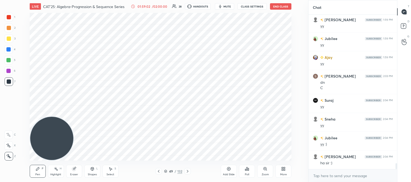
click at [154, 171] on div "49 / 132" at bounding box center [173, 171] width 96 height 6
click at [160, 172] on icon at bounding box center [159, 171] width 4 height 4
click at [109, 169] on div "Select S" at bounding box center [111, 170] width 16 height 13
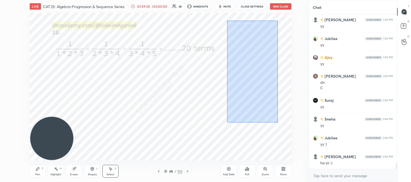
drag, startPoint x: 278, startPoint y: 122, endPoint x: 227, endPoint y: 24, distance: 110.7
click at [226, 24] on div "0 ° Undo Copy Paste here Duplicate Duplicate to new slide Delete" at bounding box center [161, 86] width 262 height 147
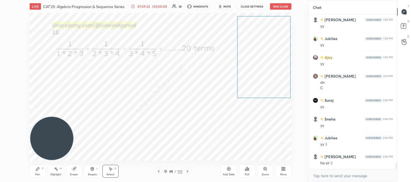
drag, startPoint x: 250, startPoint y: 65, endPoint x: 261, endPoint y: 43, distance: 24.4
click at [261, 43] on div "0 ° Undo Copy Paste here Duplicate Duplicate to new slide Delete" at bounding box center [161, 86] width 262 height 147
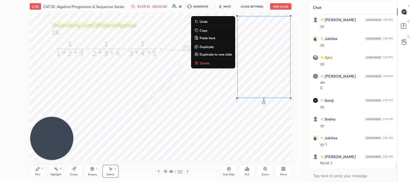
click at [209, 107] on div "0 ° Undo Copy Paste here Duplicate Duplicate to new slide Delete" at bounding box center [161, 86] width 262 height 147
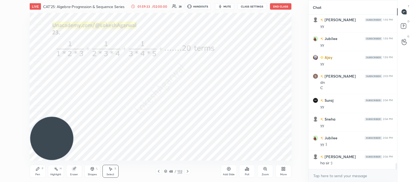
scroll to position [3816, 0]
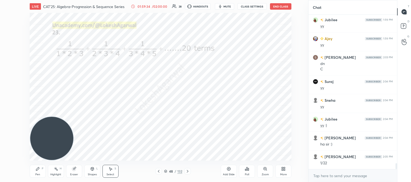
drag, startPoint x: 35, startPoint y: 168, endPoint x: 36, endPoint y: 165, distance: 3.4
click at [36, 166] on div "Pen P" at bounding box center [38, 170] width 16 height 13
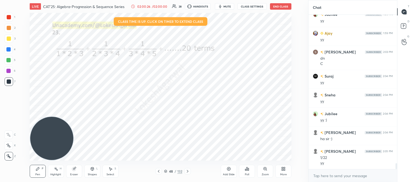
click at [157, 170] on icon at bounding box center [159, 171] width 4 height 4
click at [158, 170] on icon at bounding box center [159, 171] width 4 height 4
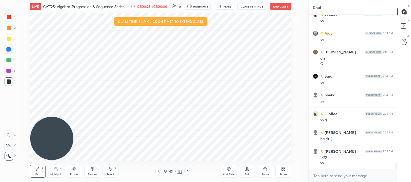
click at [158, 170] on icon at bounding box center [159, 171] width 4 height 4
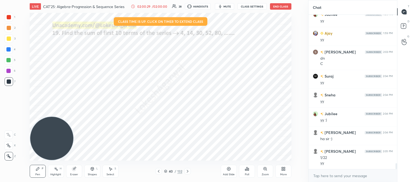
click at [158, 170] on icon at bounding box center [159, 171] width 4 height 4
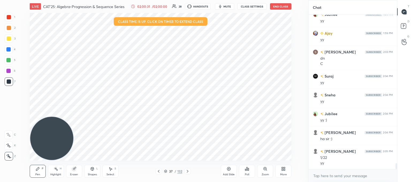
click at [158, 170] on icon at bounding box center [159, 171] width 4 height 4
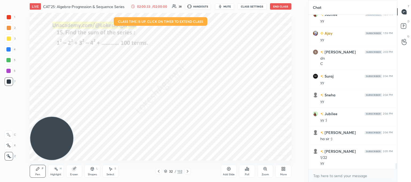
click at [158, 170] on icon at bounding box center [159, 171] width 4 height 4
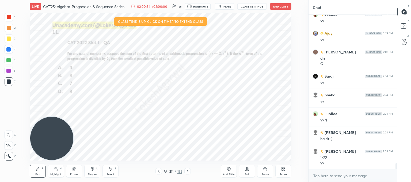
click at [158, 170] on icon at bounding box center [159, 171] width 4 height 4
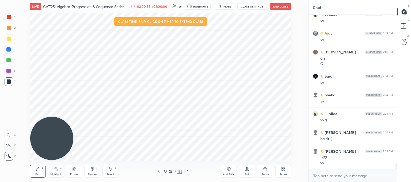
click at [158, 170] on icon at bounding box center [159, 171] width 4 height 4
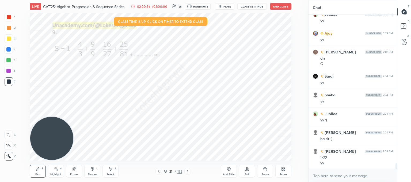
click at [158, 170] on icon at bounding box center [159, 171] width 4 height 4
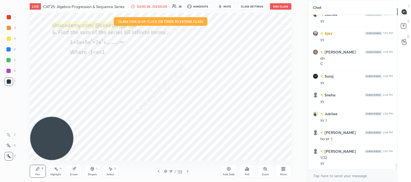
click at [158, 170] on icon at bounding box center [159, 171] width 4 height 4
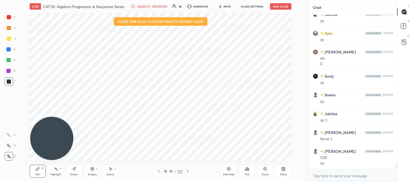
click at [158, 170] on icon at bounding box center [159, 171] width 4 height 4
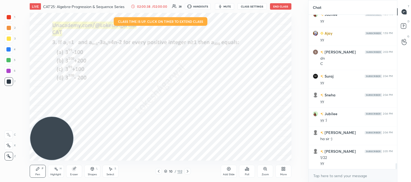
click at [158, 170] on icon at bounding box center [159, 171] width 4 height 4
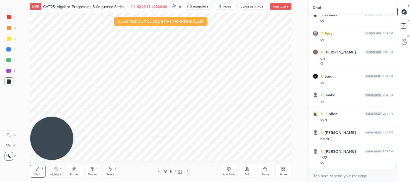
click at [158, 170] on icon at bounding box center [159, 171] width 4 height 4
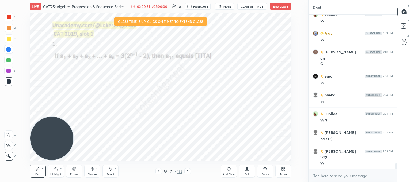
click at [158, 170] on icon at bounding box center [159, 171] width 4 height 4
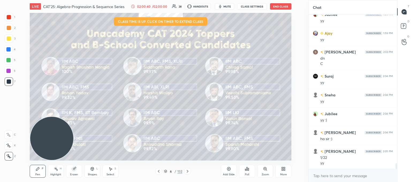
click at [187, 171] on icon at bounding box center [188, 171] width 4 height 4
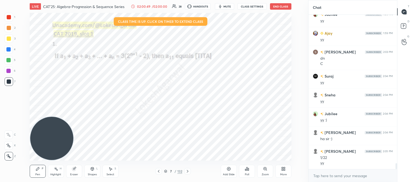
scroll to position [3840, 0]
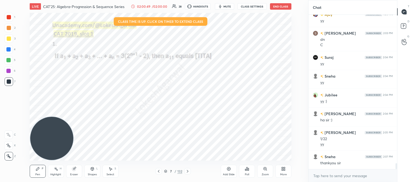
click at [287, 5] on button "End Class" at bounding box center [280, 6] width 21 height 6
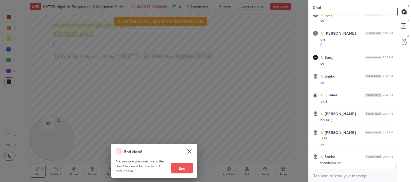
click at [173, 169] on button "End" at bounding box center [181, 167] width 21 height 11
type textarea "x"
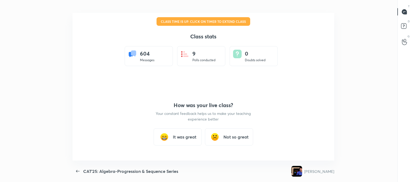
scroll to position [0, 0]
